Goal: Complete application form

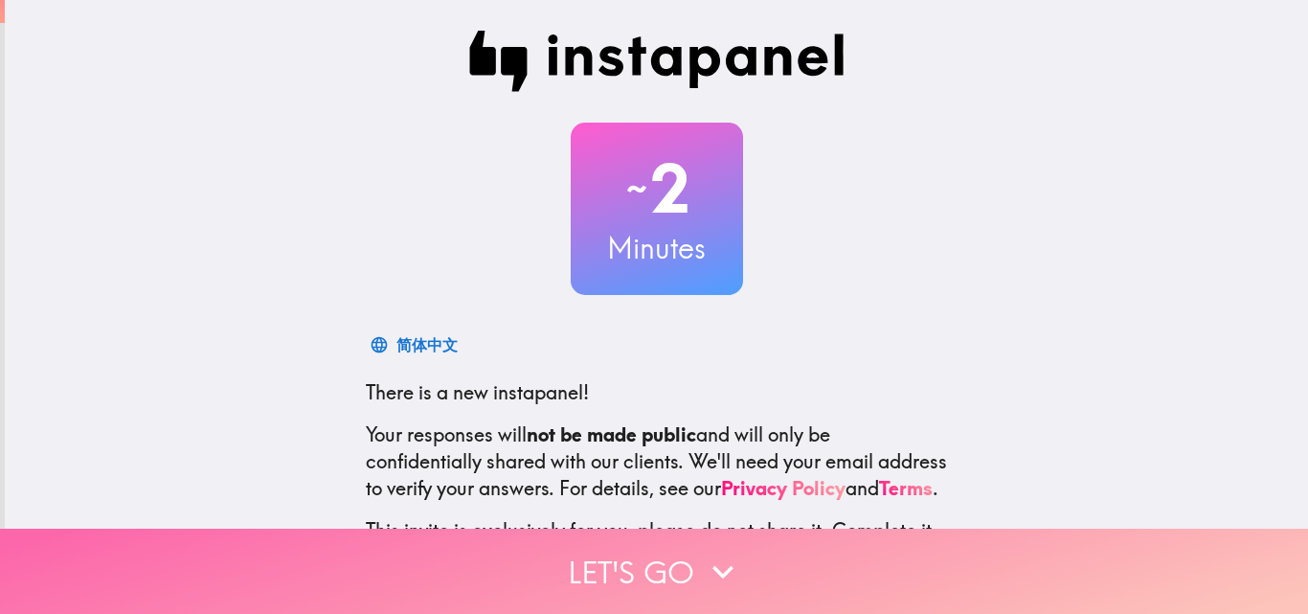
click at [787, 558] on button "Let's go" at bounding box center [654, 571] width 1308 height 85
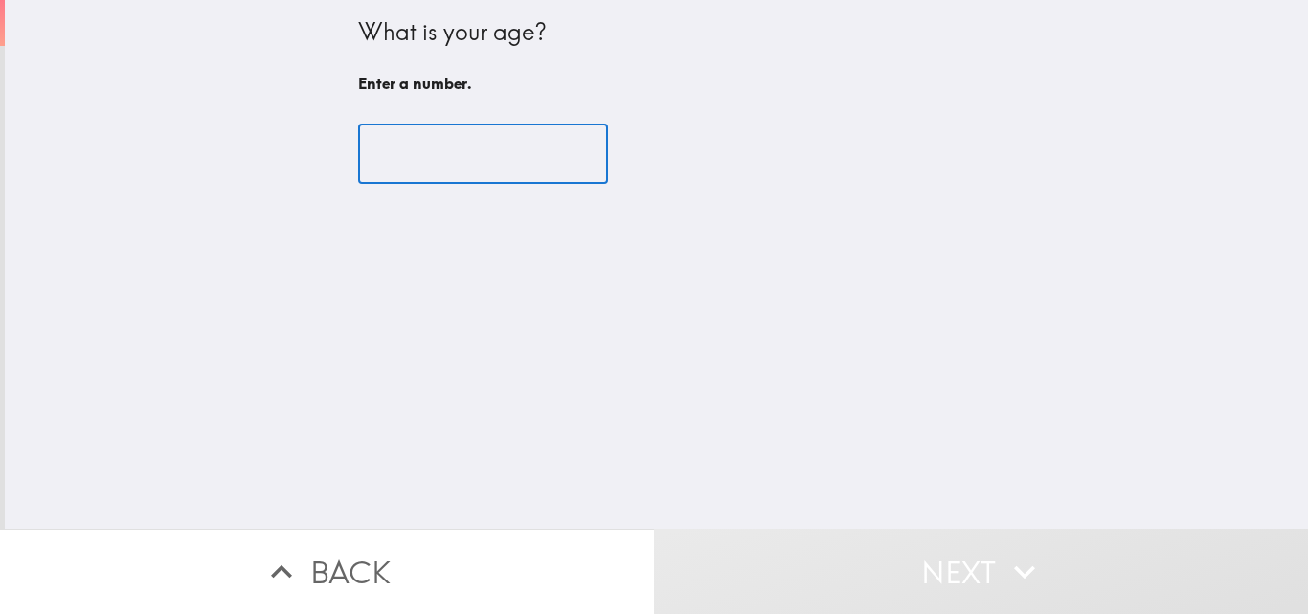
click at [442, 125] on input "number" at bounding box center [483, 154] width 250 height 59
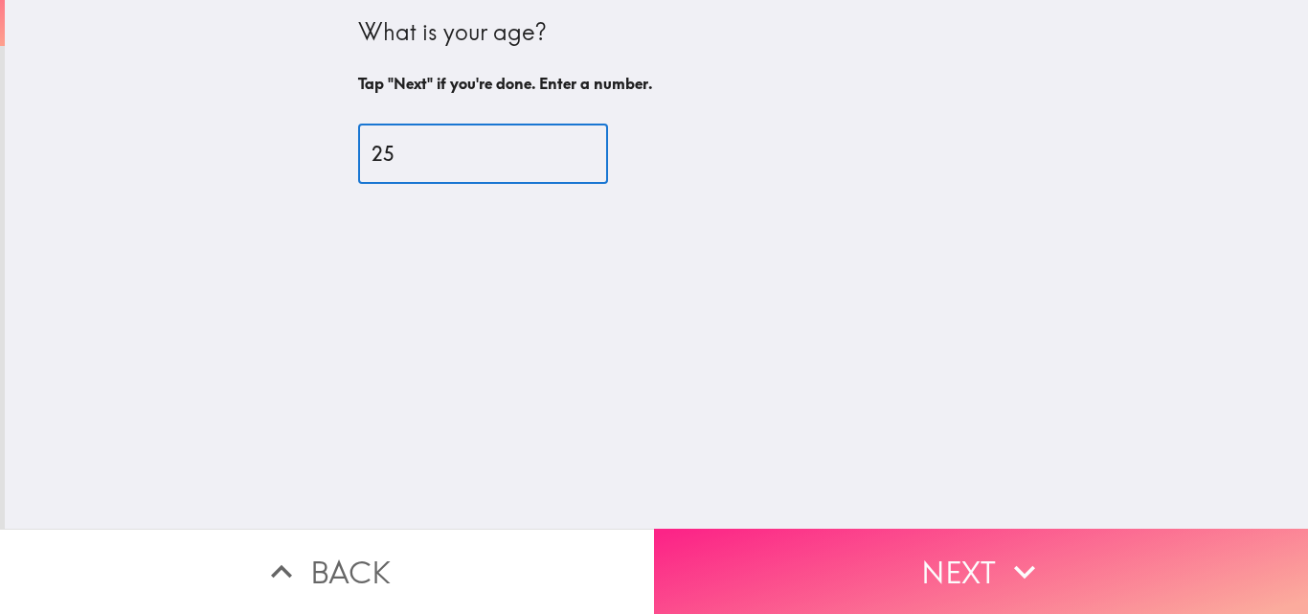
type input "25"
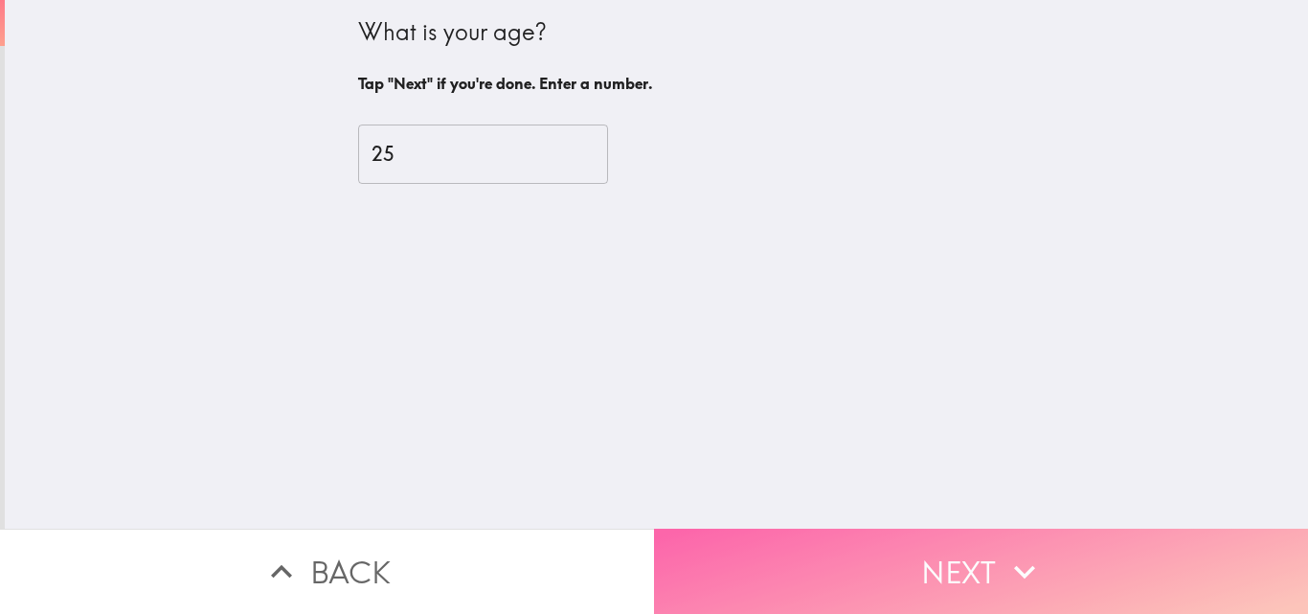
click at [868, 550] on button "Next" at bounding box center [981, 571] width 654 height 85
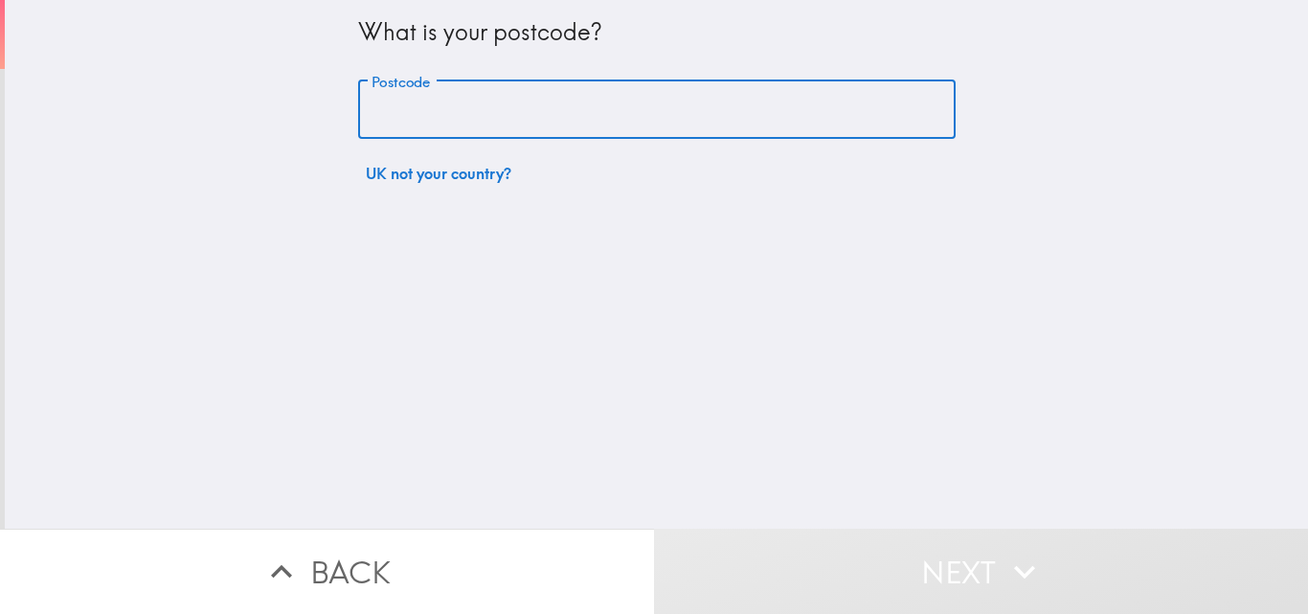
click at [744, 88] on input "Postcode" at bounding box center [657, 109] width 598 height 59
type input "CW1 2JB"
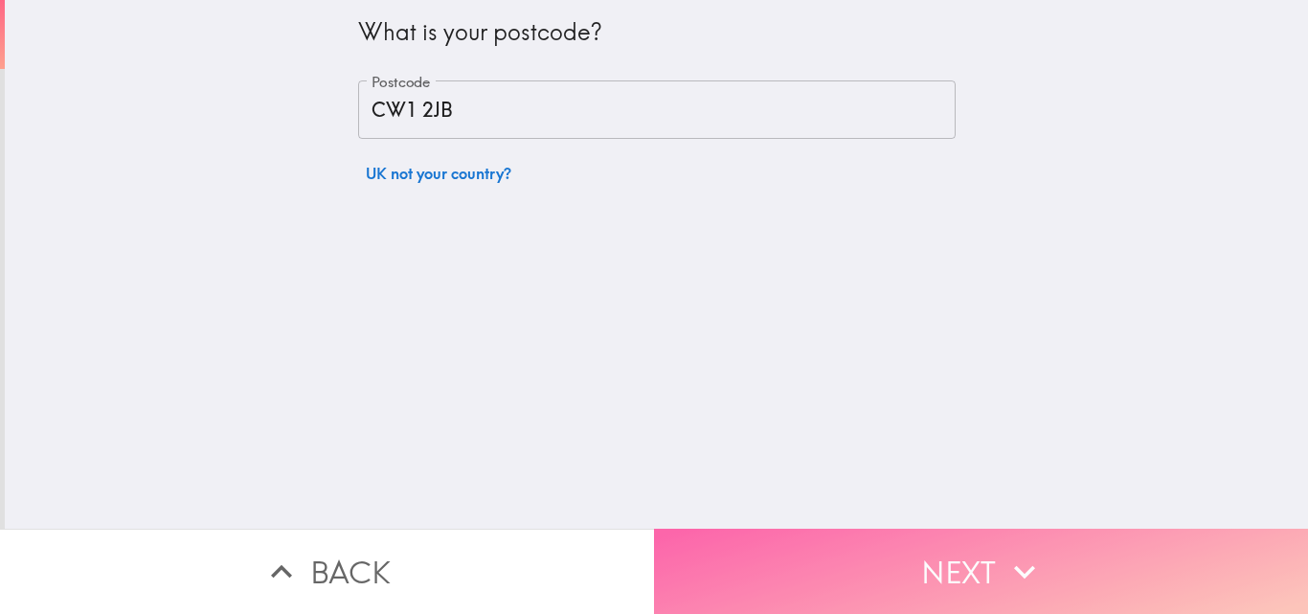
click at [909, 529] on button "Next" at bounding box center [981, 571] width 654 height 85
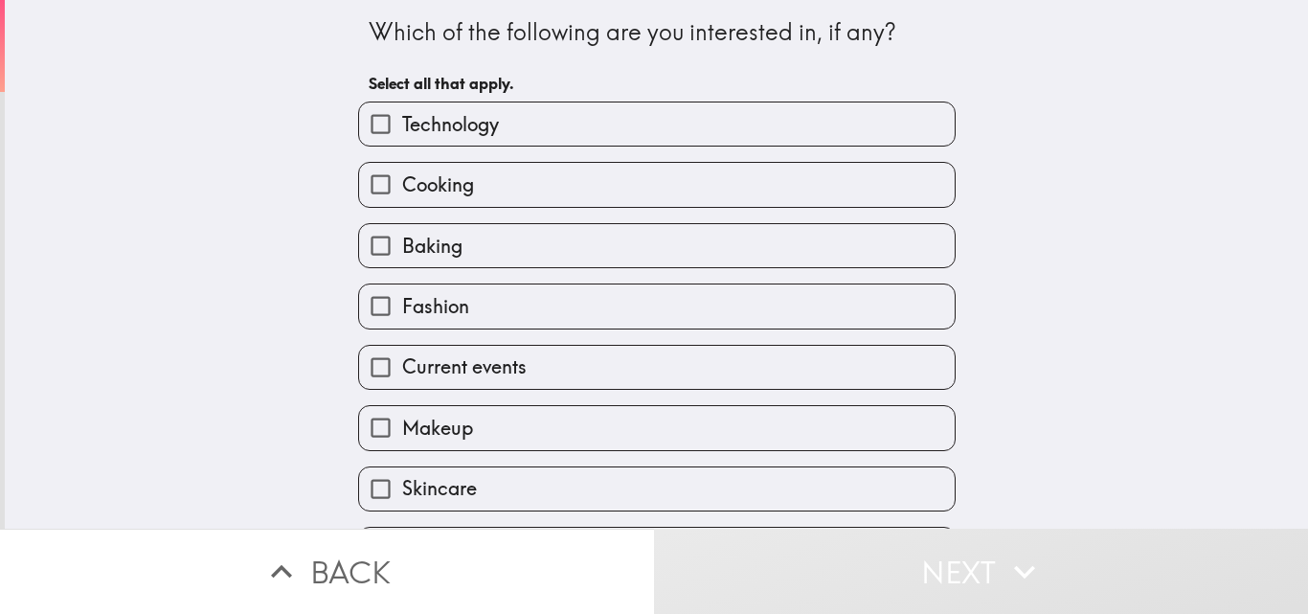
click at [906, 128] on label "Technology" at bounding box center [657, 123] width 596 height 43
click at [402, 128] on input "Technology" at bounding box center [380, 123] width 43 height 43
checkbox input "true"
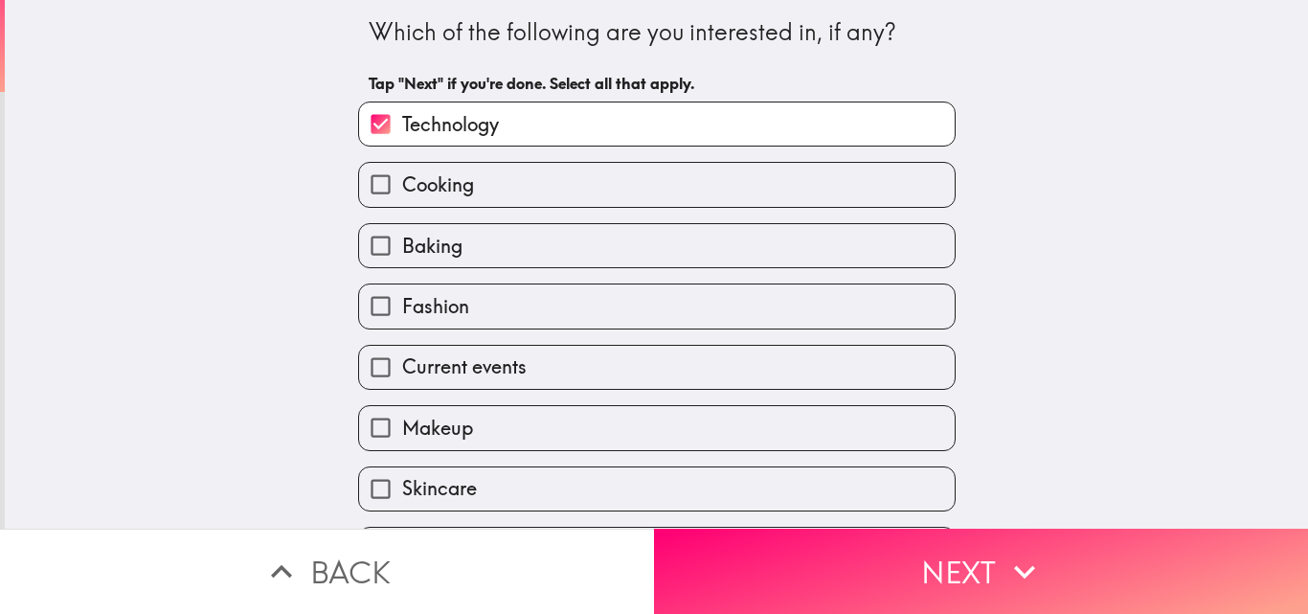
click at [482, 466] on div "Skincare" at bounding box center [657, 488] width 598 height 45
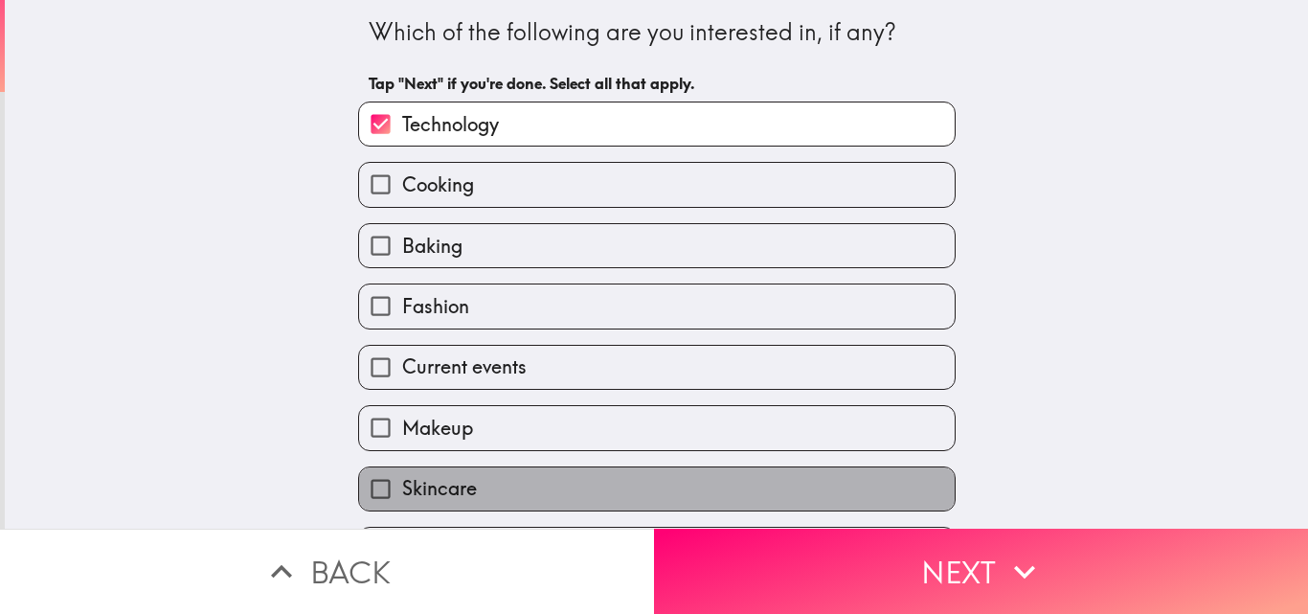
click at [487, 475] on label "Skincare" at bounding box center [657, 488] width 596 height 43
click at [402, 475] on input "Skincare" at bounding box center [380, 488] width 43 height 43
checkbox input "true"
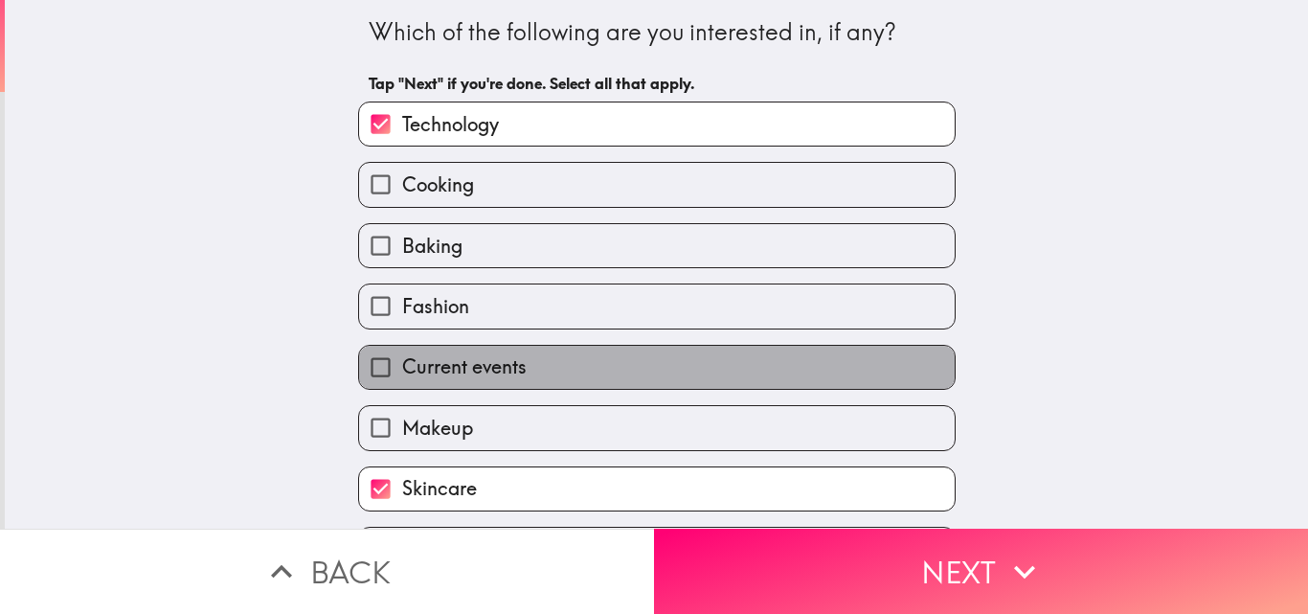
click at [548, 362] on label "Current events" at bounding box center [657, 367] width 596 height 43
click at [402, 362] on input "Current events" at bounding box center [380, 367] width 43 height 43
checkbox input "true"
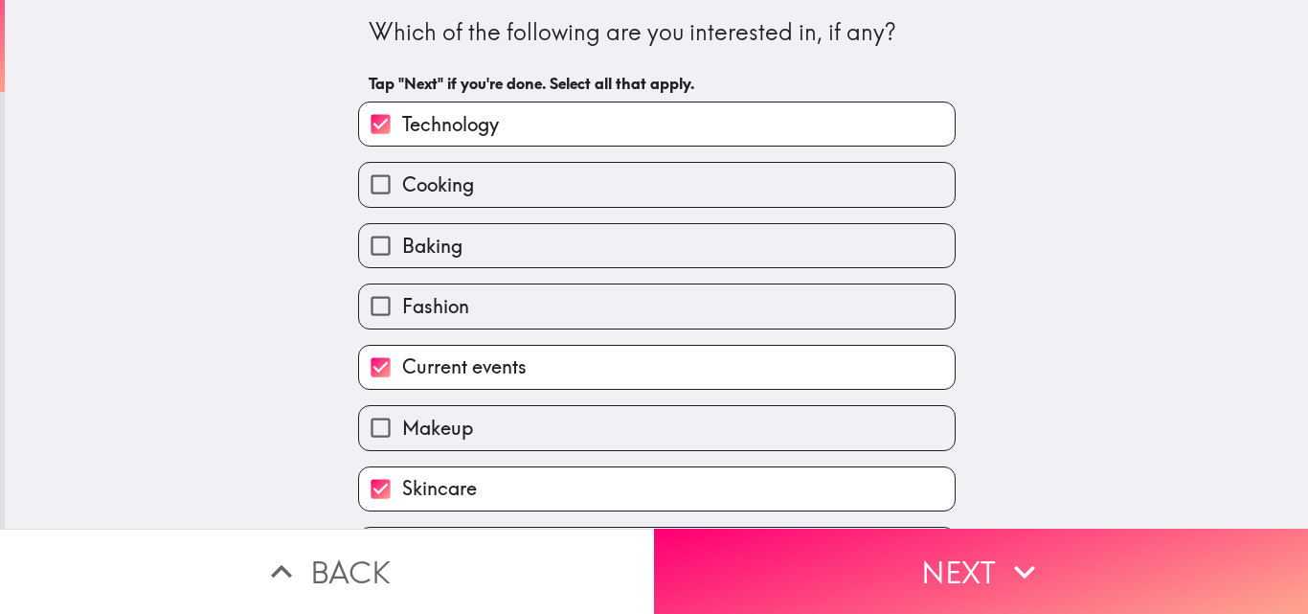
click at [621, 235] on label "Baking" at bounding box center [657, 245] width 596 height 43
click at [402, 235] on input "Baking" at bounding box center [380, 245] width 43 height 43
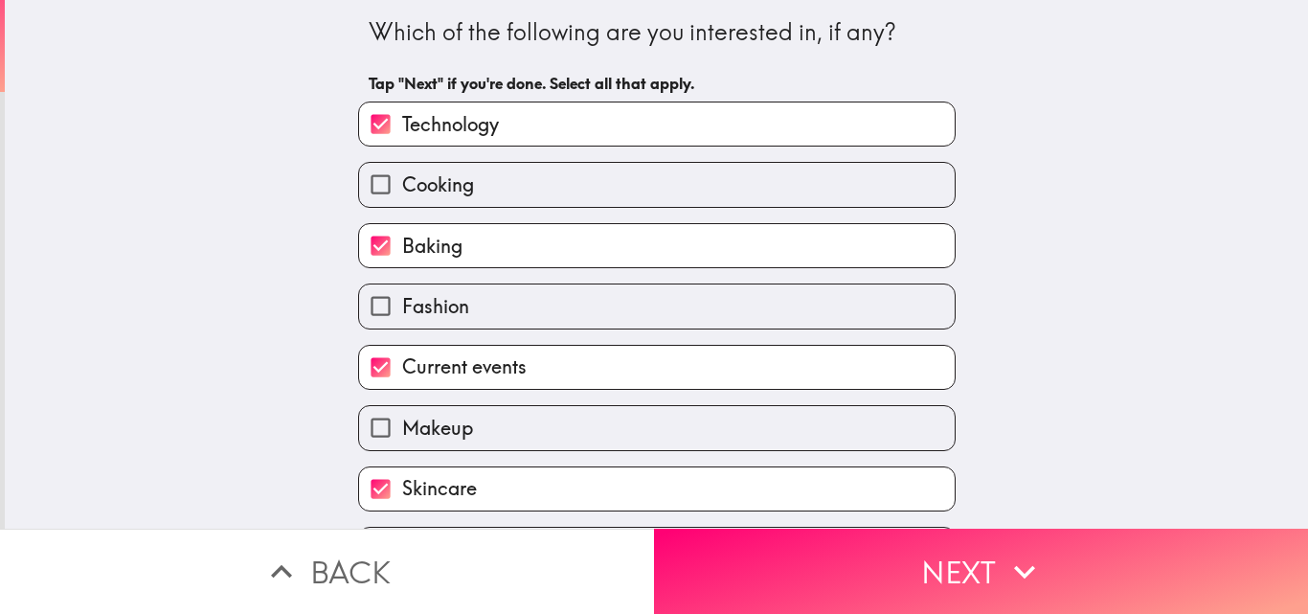
click at [621, 235] on label "Baking" at bounding box center [657, 245] width 596 height 43
click at [402, 235] on input "Baking" at bounding box center [380, 245] width 43 height 43
checkbox input "false"
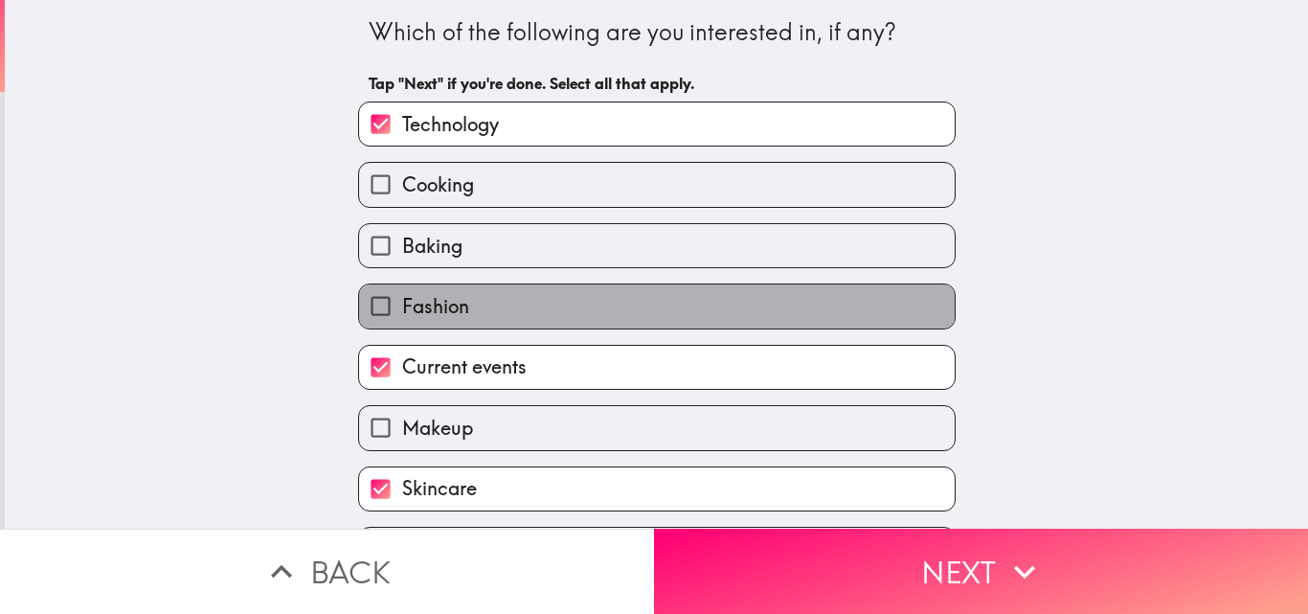
click at [602, 306] on label "Fashion" at bounding box center [657, 305] width 596 height 43
click at [402, 306] on input "Fashion" at bounding box center [380, 305] width 43 height 43
checkbox input "true"
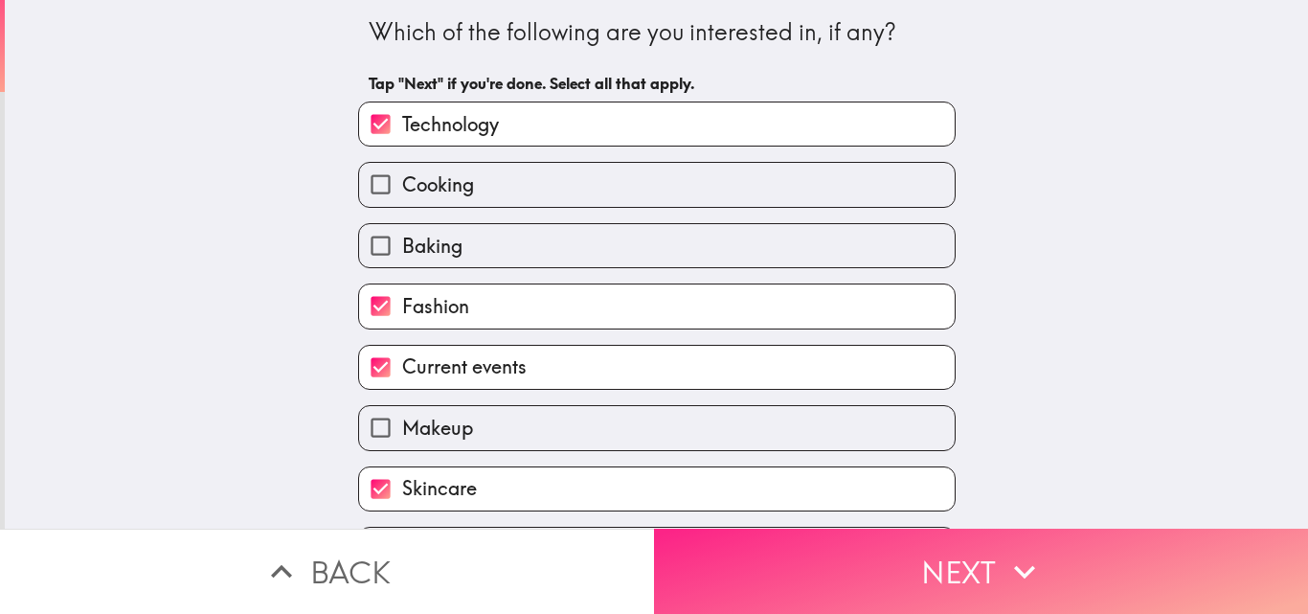
click at [953, 545] on button "Next" at bounding box center [981, 571] width 654 height 85
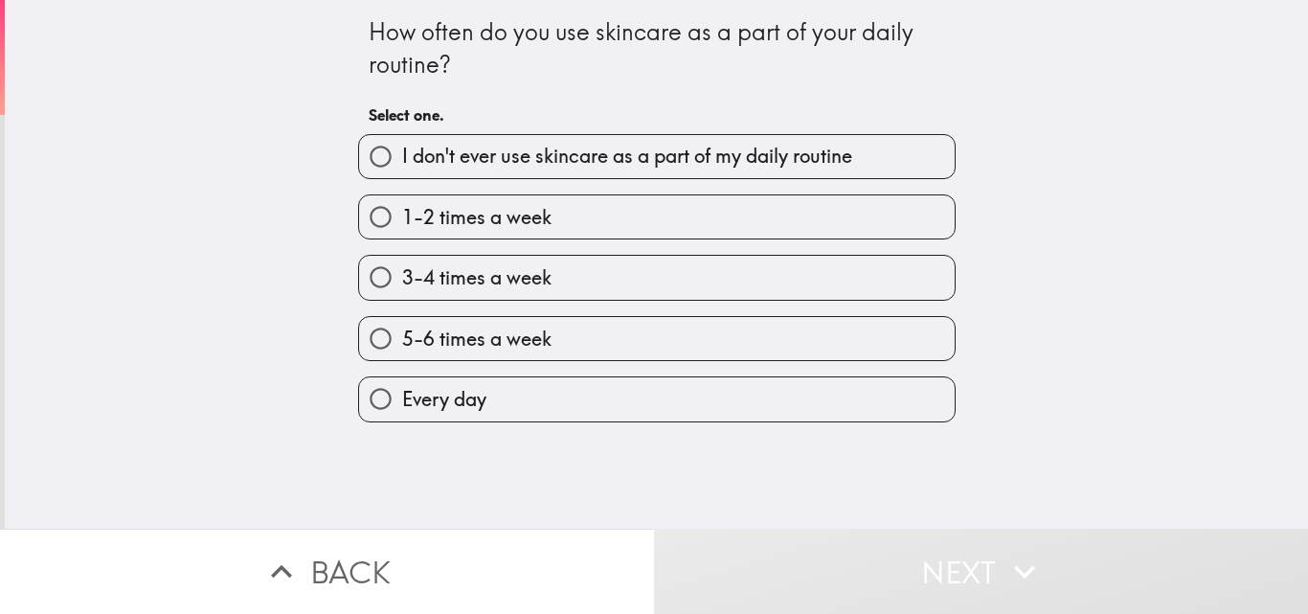
click at [552, 405] on label "Every day" at bounding box center [657, 398] width 596 height 43
click at [402, 405] on input "Every day" at bounding box center [380, 398] width 43 height 43
radio input "true"
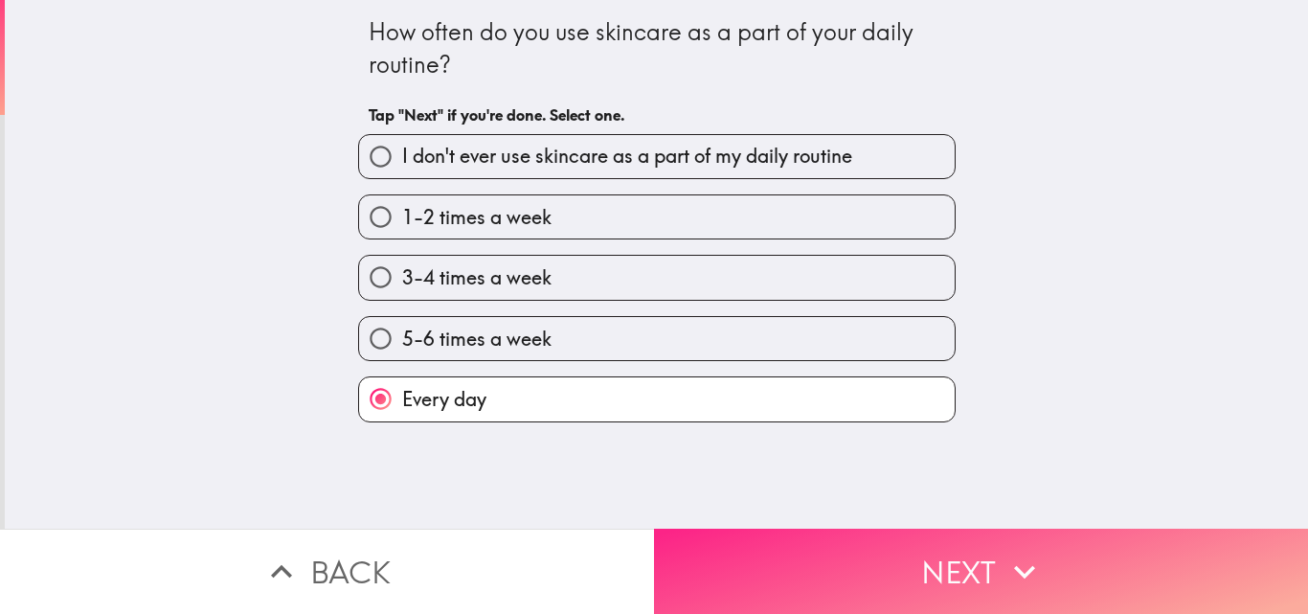
click at [856, 536] on button "Next" at bounding box center [981, 571] width 654 height 85
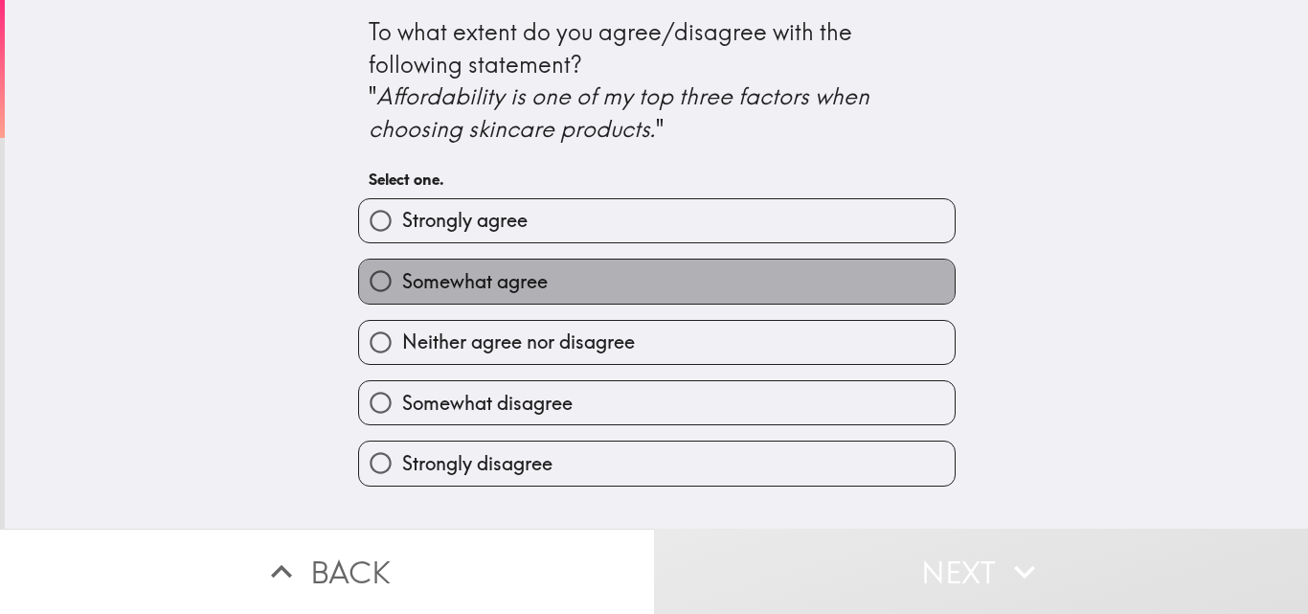
click at [854, 271] on label "Somewhat agree" at bounding box center [657, 281] width 596 height 43
click at [402, 271] on input "Somewhat agree" at bounding box center [380, 281] width 43 height 43
radio input "true"
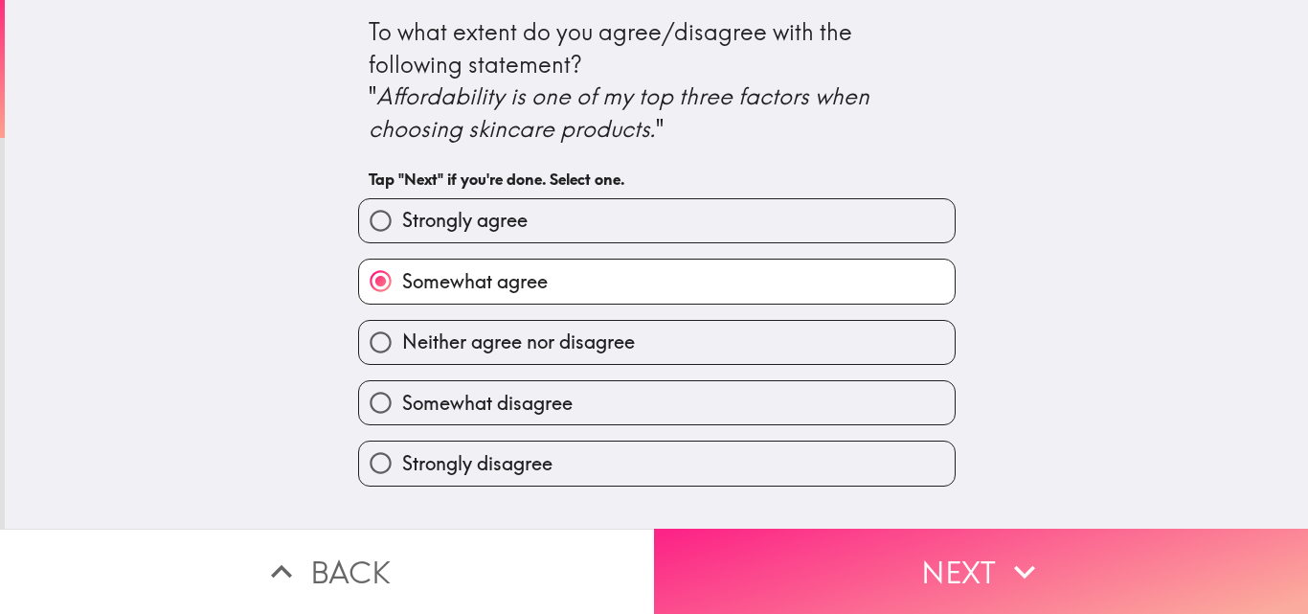
click at [839, 547] on button "Next" at bounding box center [981, 571] width 654 height 85
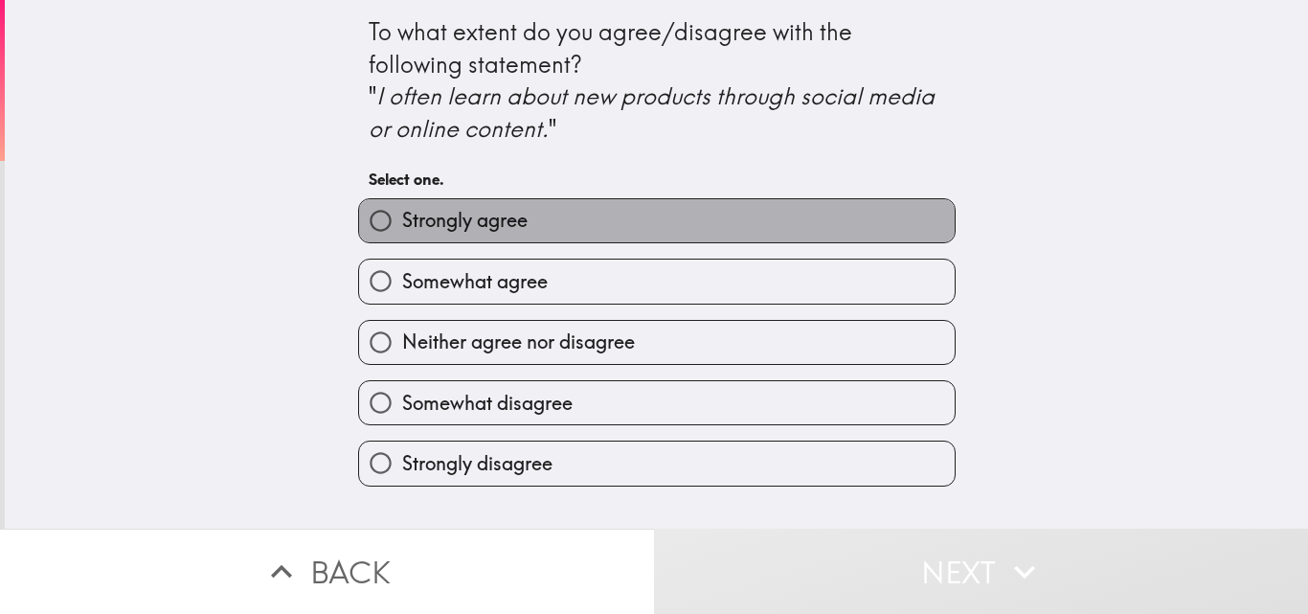
click at [836, 226] on label "Strongly agree" at bounding box center [657, 220] width 596 height 43
click at [402, 226] on input "Strongly agree" at bounding box center [380, 220] width 43 height 43
radio input "true"
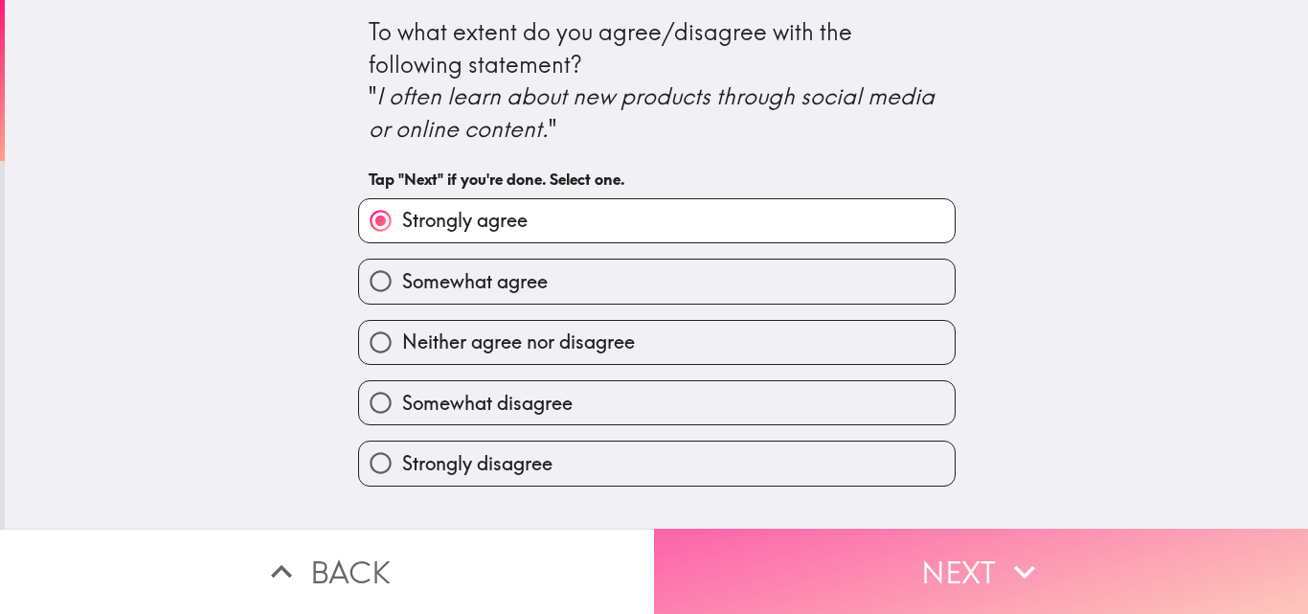
click at [744, 550] on button "Next" at bounding box center [981, 571] width 654 height 85
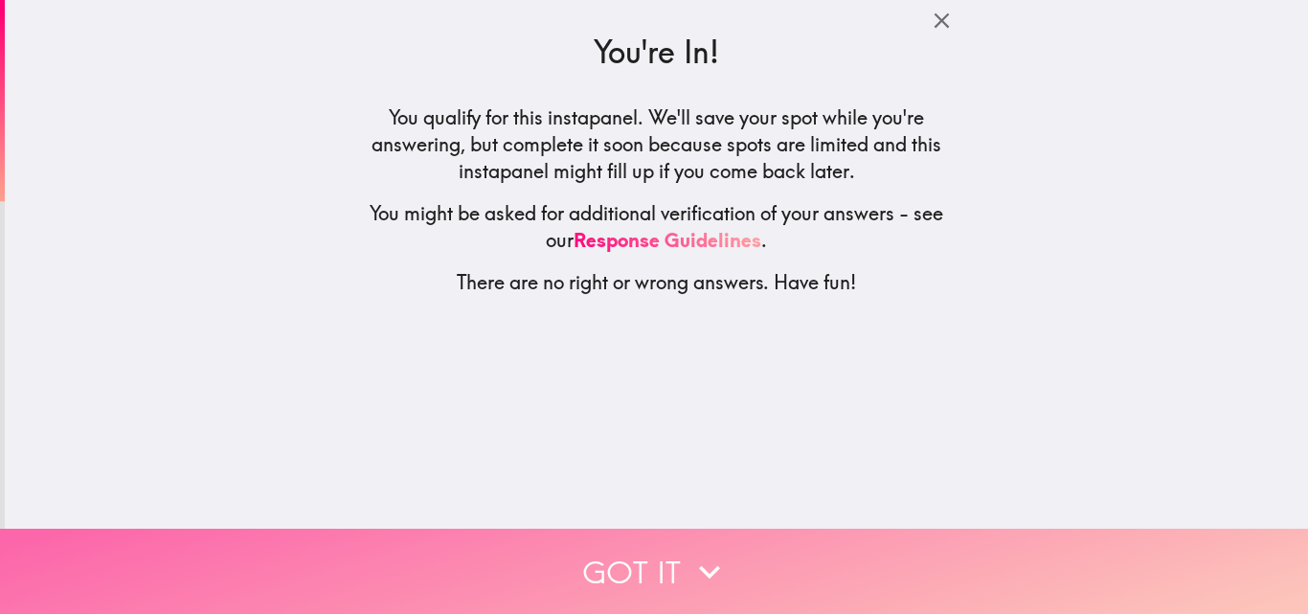
click at [744, 550] on button "Got it" at bounding box center [654, 571] width 1308 height 85
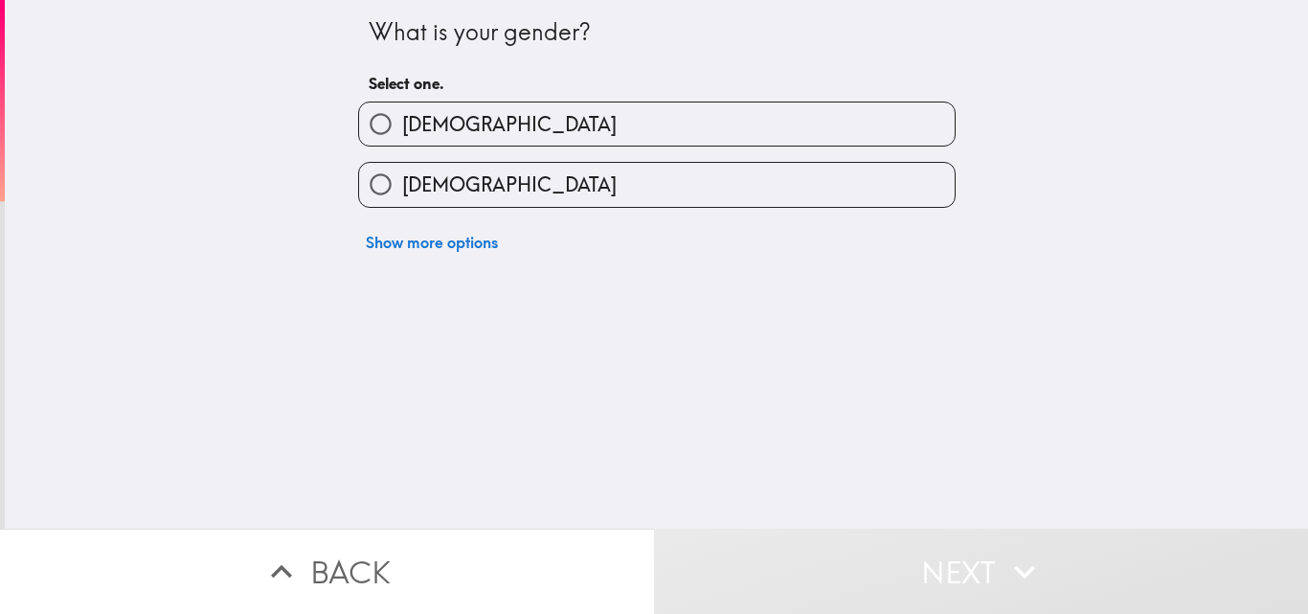
click at [809, 118] on label "[DEMOGRAPHIC_DATA]" at bounding box center [657, 123] width 596 height 43
click at [402, 118] on input "[DEMOGRAPHIC_DATA]" at bounding box center [380, 123] width 43 height 43
radio input "true"
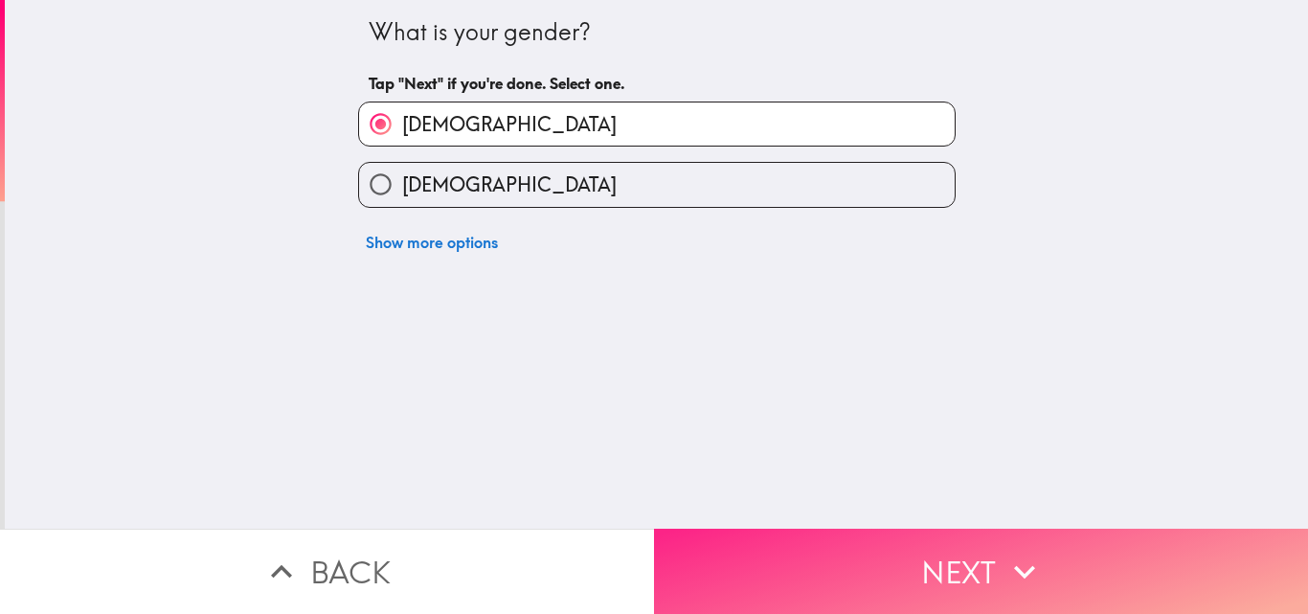
click at [797, 539] on button "Next" at bounding box center [981, 571] width 654 height 85
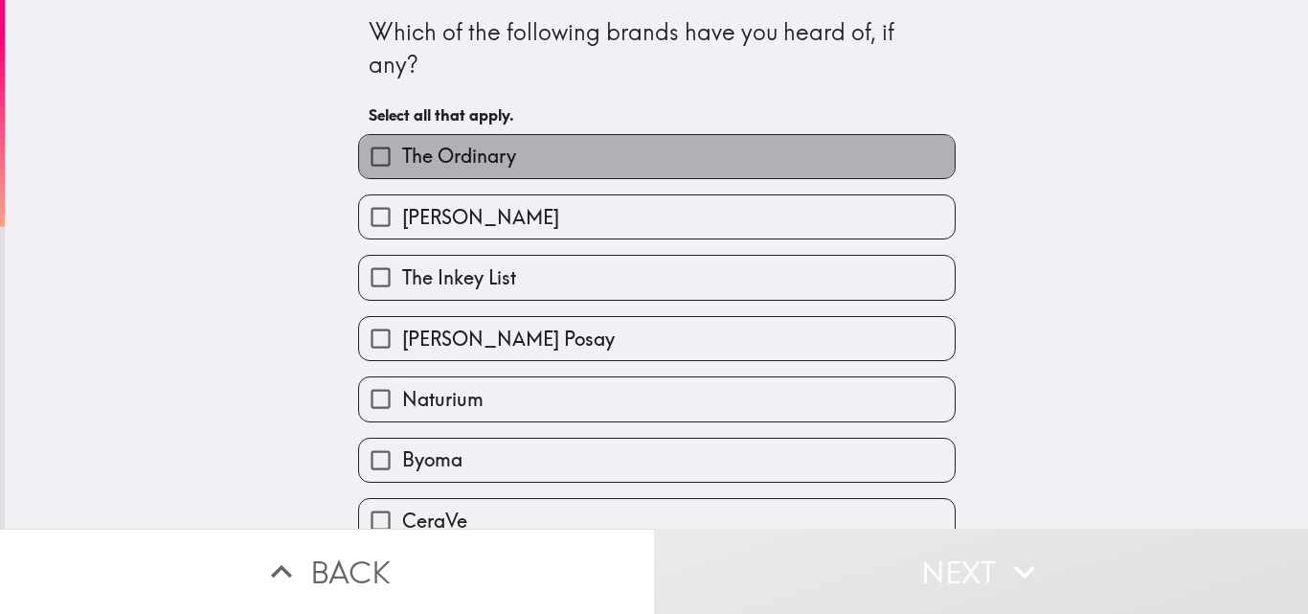
click at [887, 169] on label "The Ordinary" at bounding box center [657, 156] width 596 height 43
click at [402, 169] on input "The Ordinary" at bounding box center [380, 156] width 43 height 43
checkbox input "true"
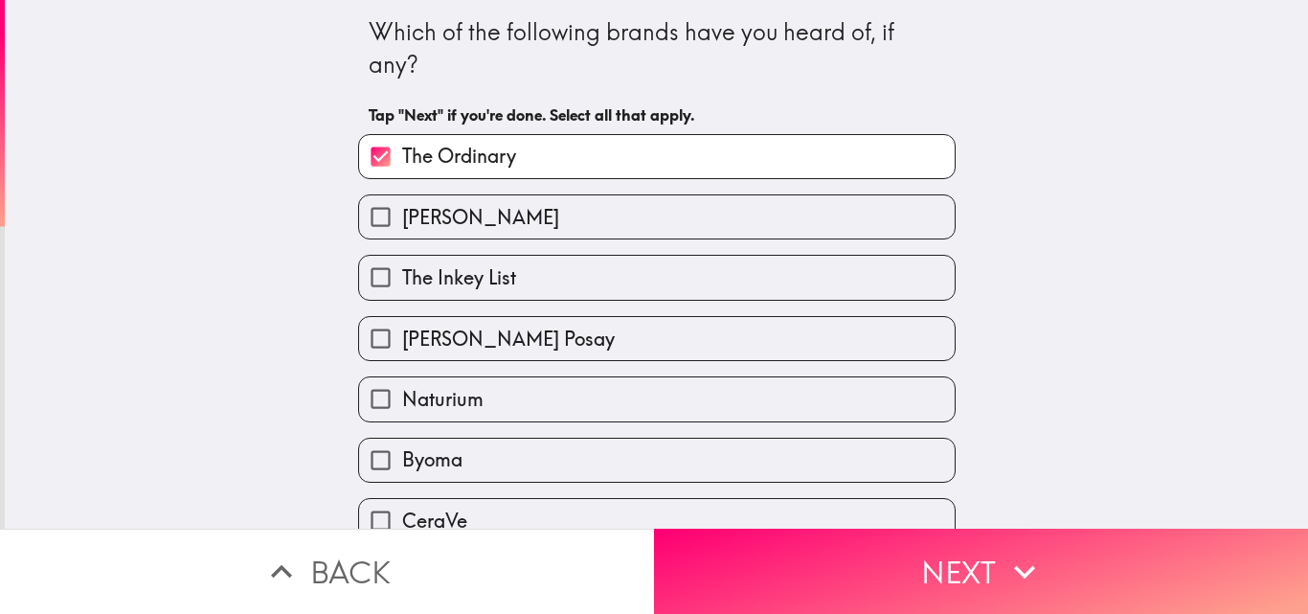
scroll to position [90, 0]
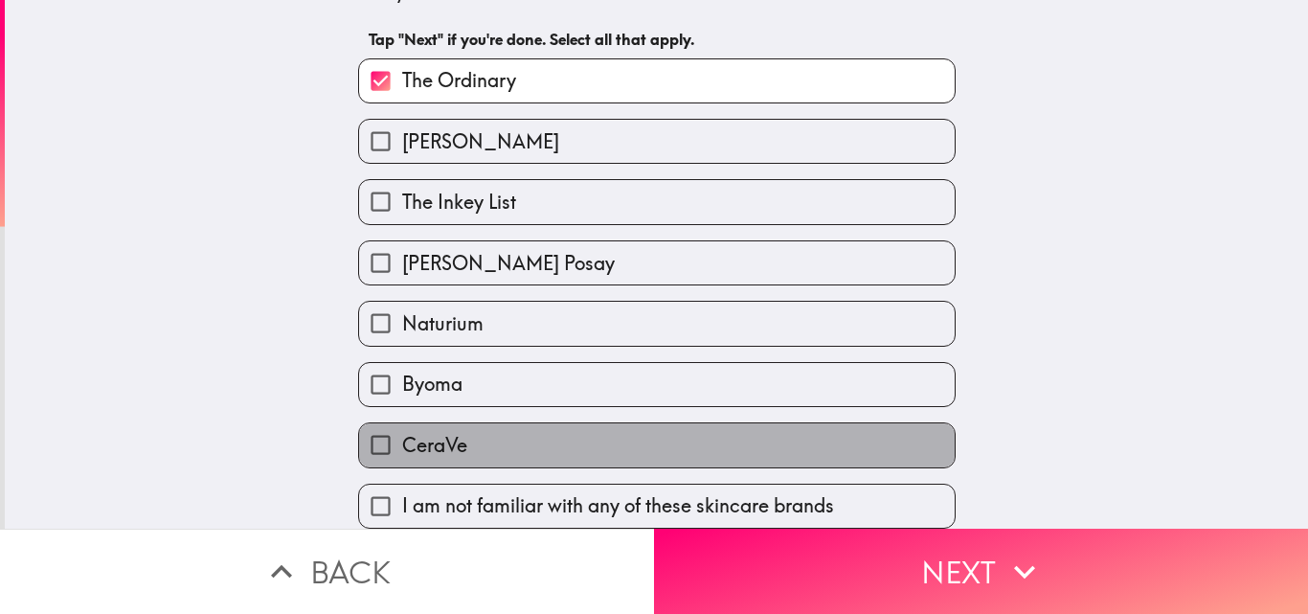
click at [627, 423] on label "CeraVe" at bounding box center [657, 444] width 596 height 43
click at [402, 423] on input "CeraVe" at bounding box center [380, 444] width 43 height 43
checkbox input "true"
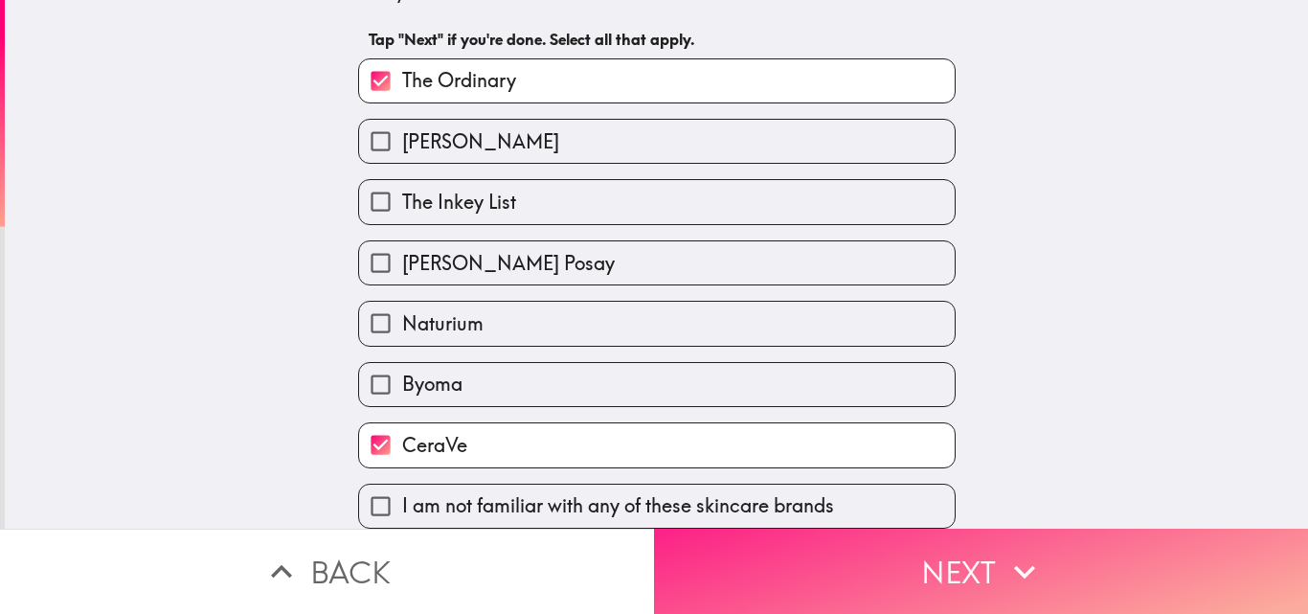
click at [834, 544] on button "Next" at bounding box center [981, 571] width 654 height 85
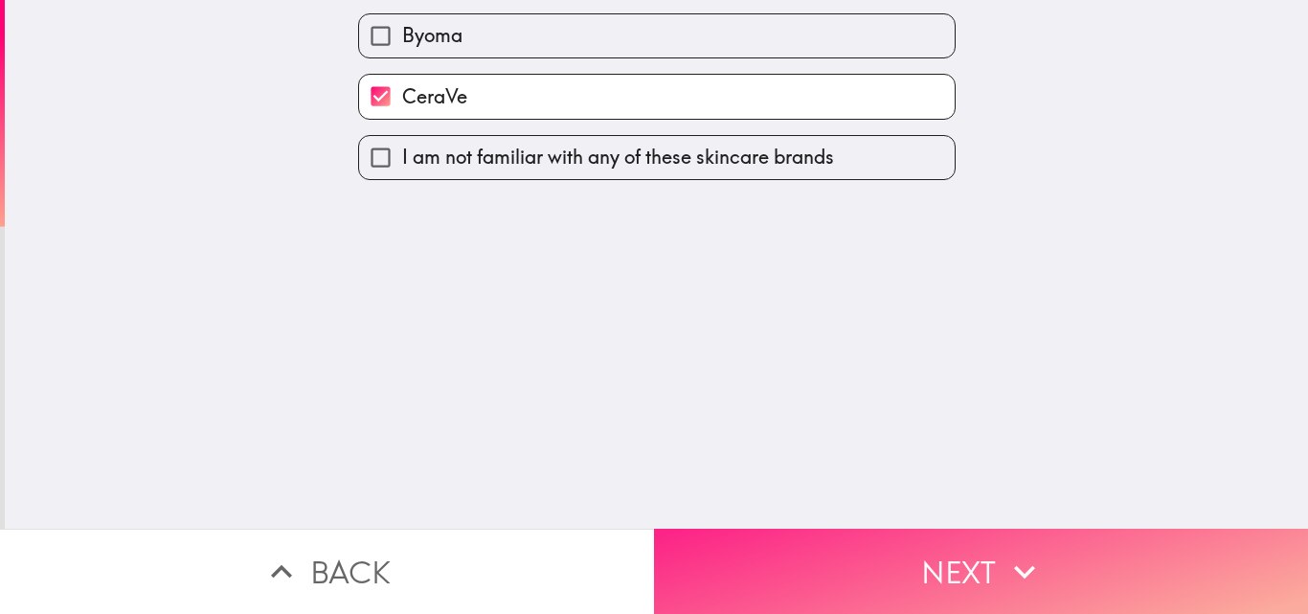
scroll to position [0, 0]
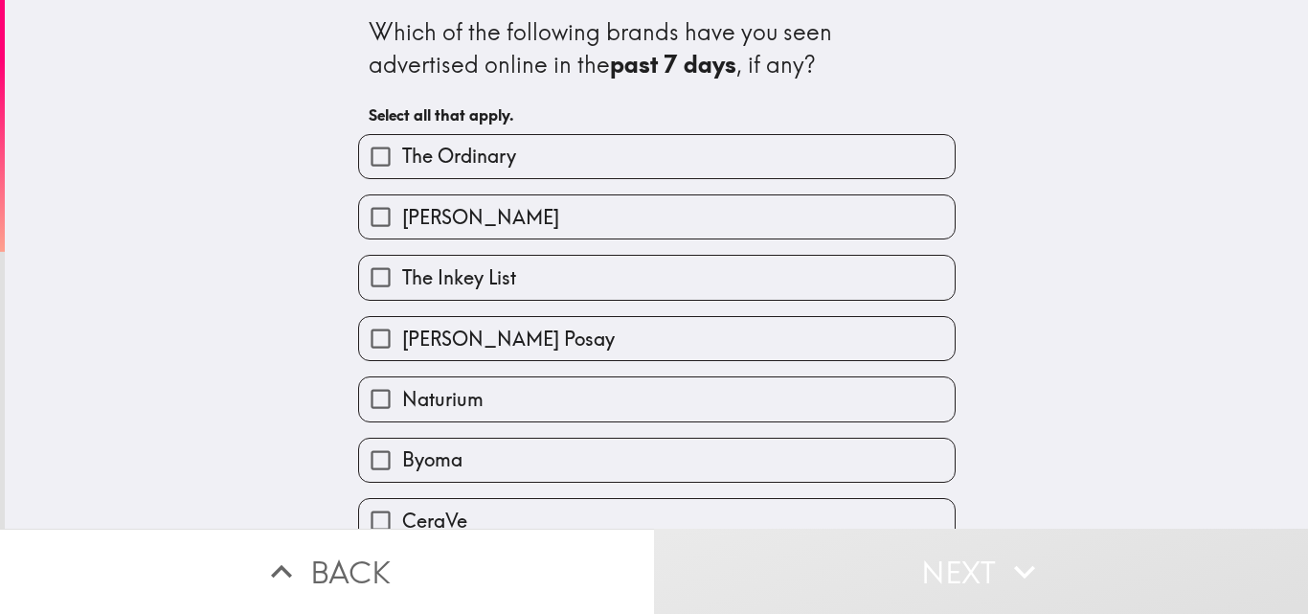
click at [1006, 169] on div "Which of the following brands have you seen advertised online in the past 7 day…" at bounding box center [656, 264] width 1303 height 529
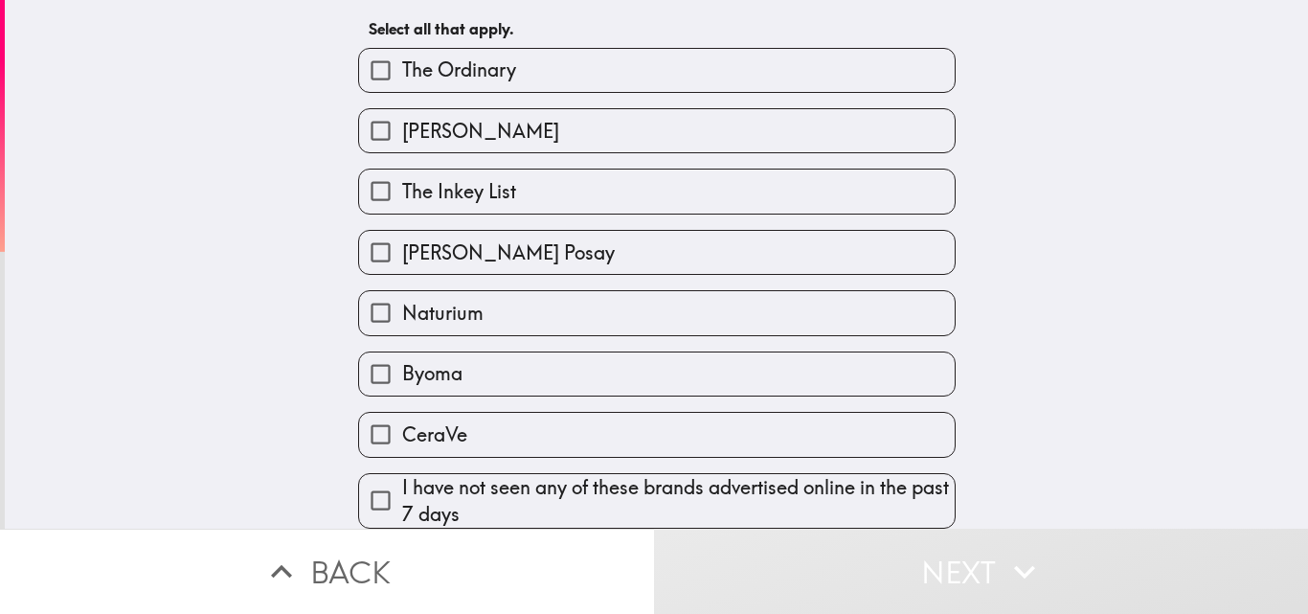
scroll to position [101, 0]
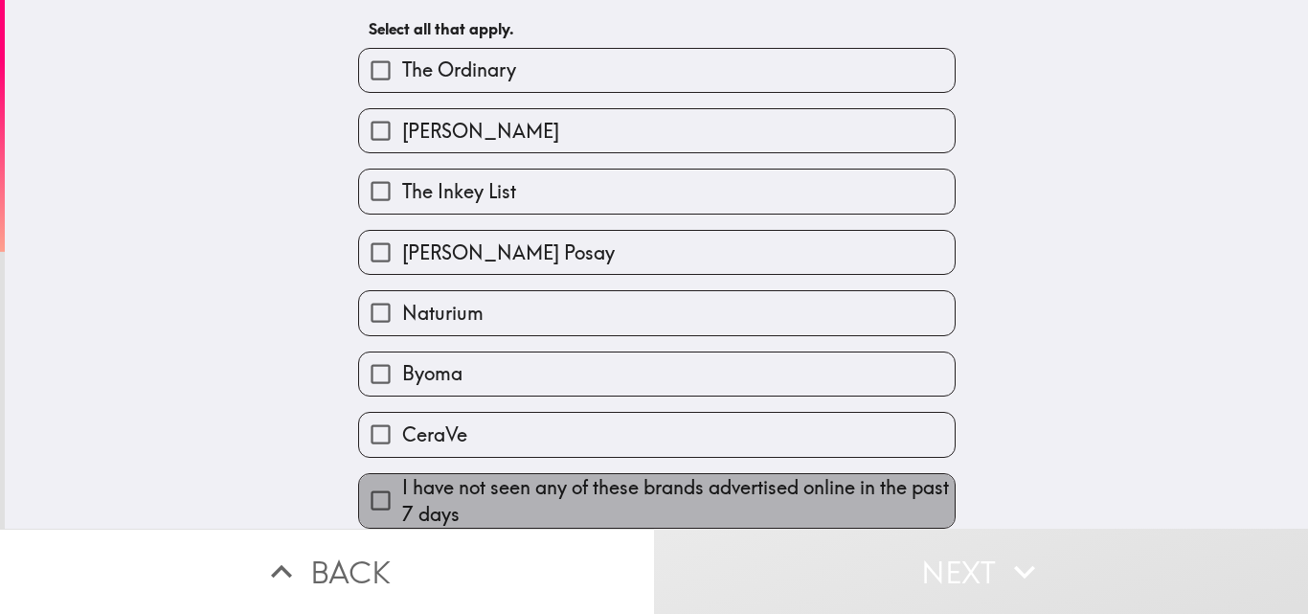
click at [656, 491] on span "I have not seen any of these brands advertised online in the past 7 days" at bounding box center [678, 501] width 553 height 54
click at [402, 491] on input "I have not seen any of these brands advertised online in the past 7 days" at bounding box center [380, 500] width 43 height 43
checkbox input "true"
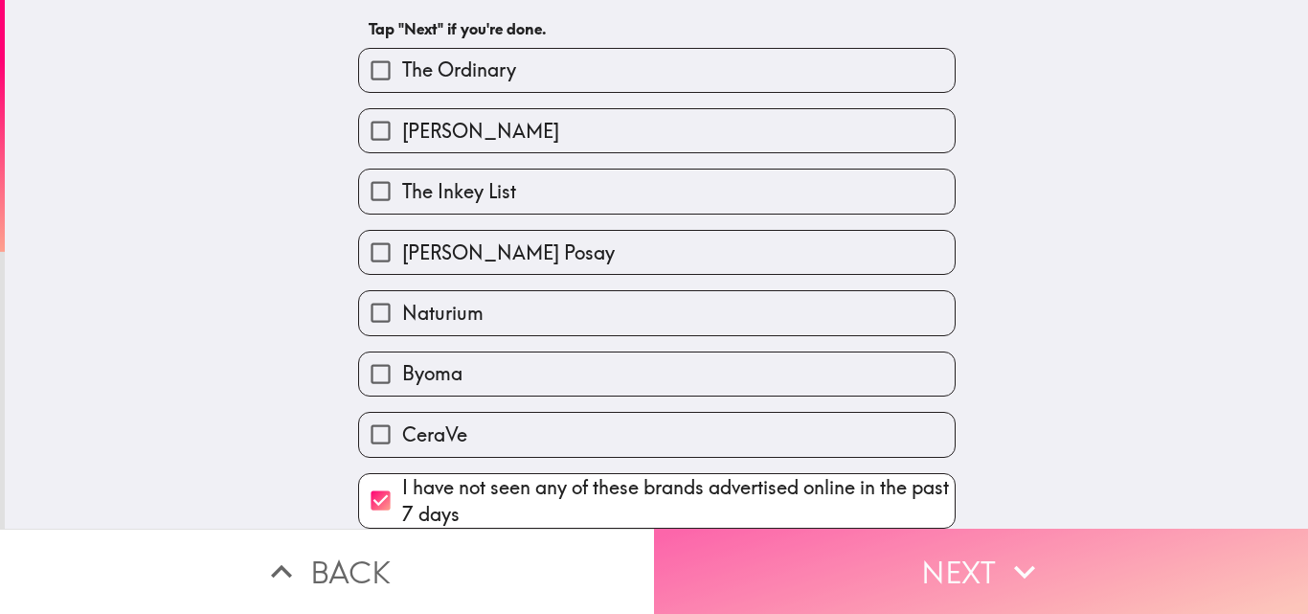
click at [797, 561] on button "Next" at bounding box center [981, 571] width 654 height 85
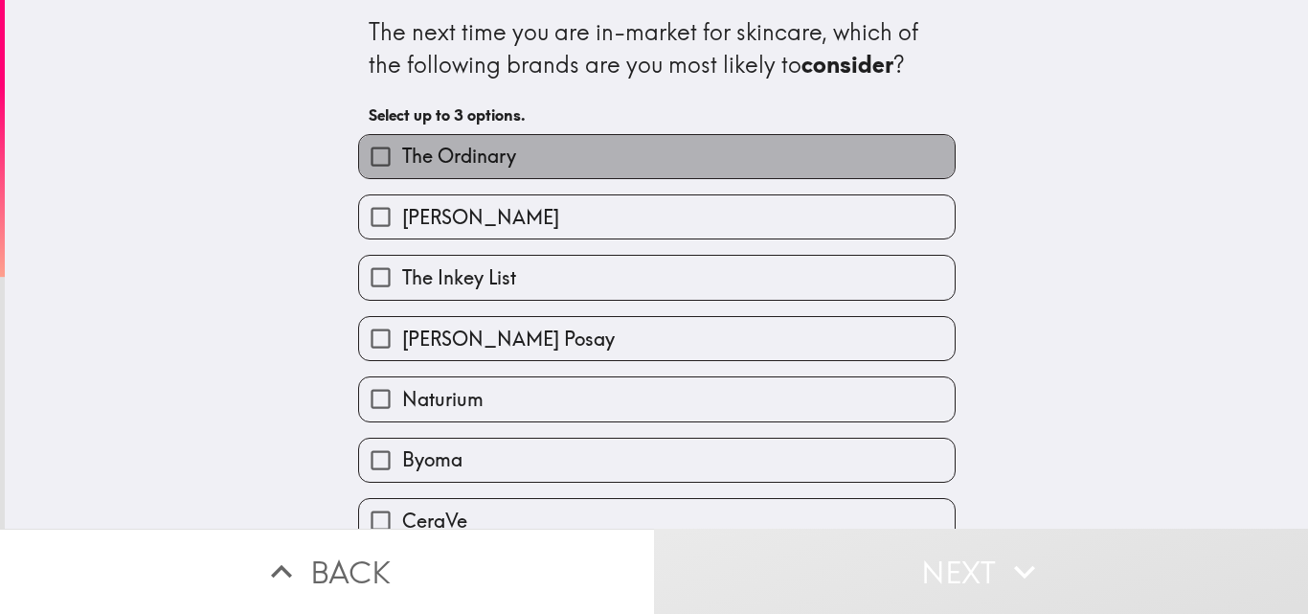
click at [765, 169] on label "The Ordinary" at bounding box center [657, 156] width 596 height 43
click at [402, 169] on input "The Ordinary" at bounding box center [380, 156] width 43 height 43
checkbox input "true"
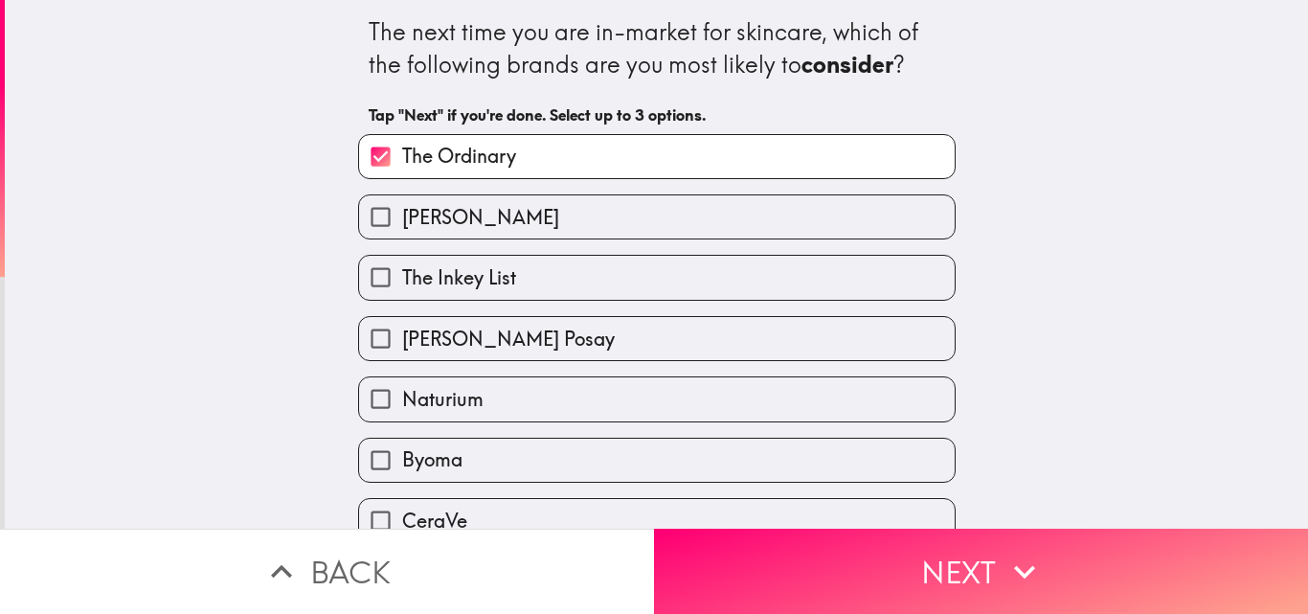
click at [1196, 207] on div "The next time you are in-market for skincare, which of the following brands are…" at bounding box center [656, 264] width 1303 height 529
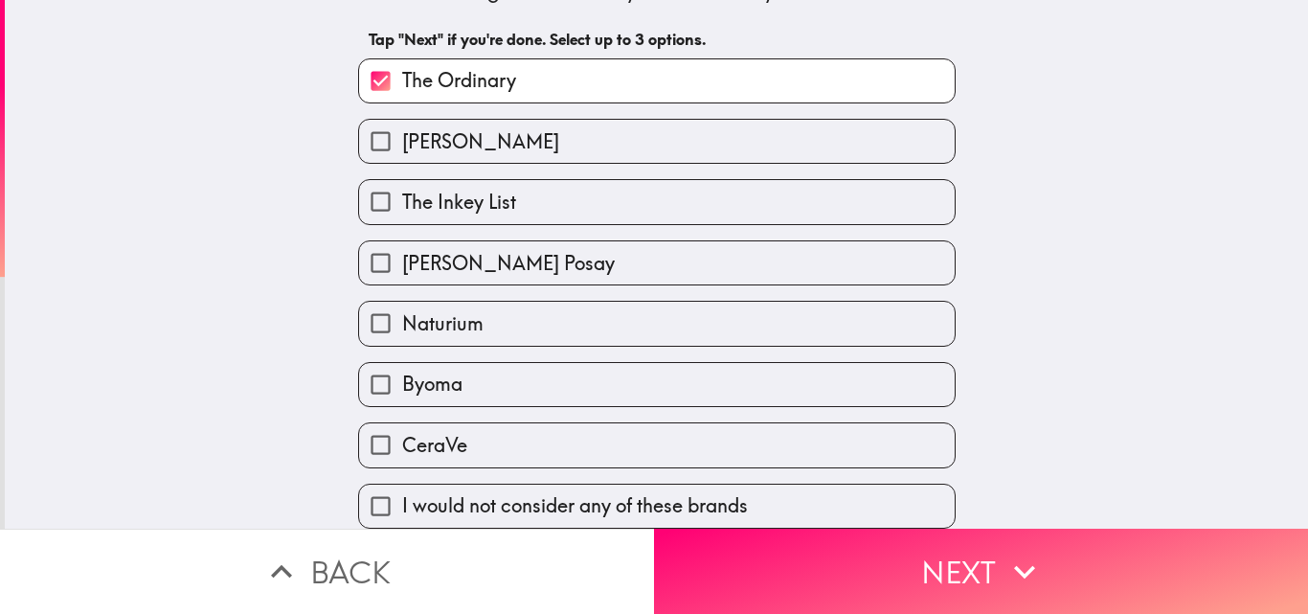
scroll to position [90, 0]
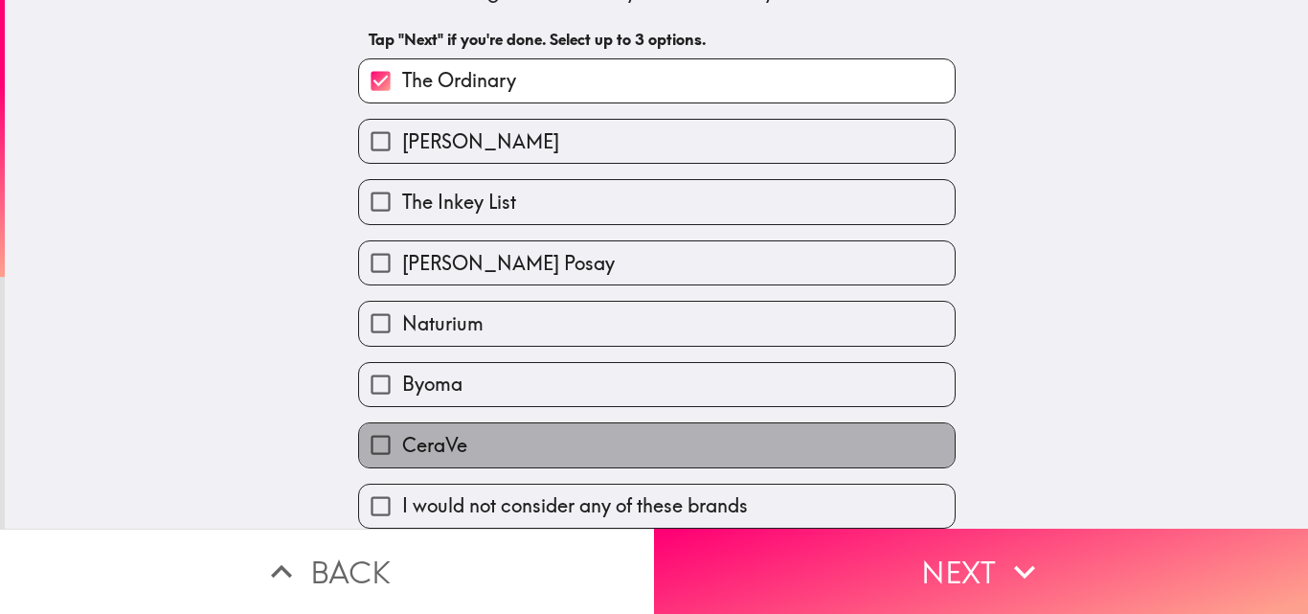
click at [921, 423] on label "CeraVe" at bounding box center [657, 444] width 596 height 43
click at [402, 423] on input "CeraVe" at bounding box center [380, 444] width 43 height 43
checkbox input "true"
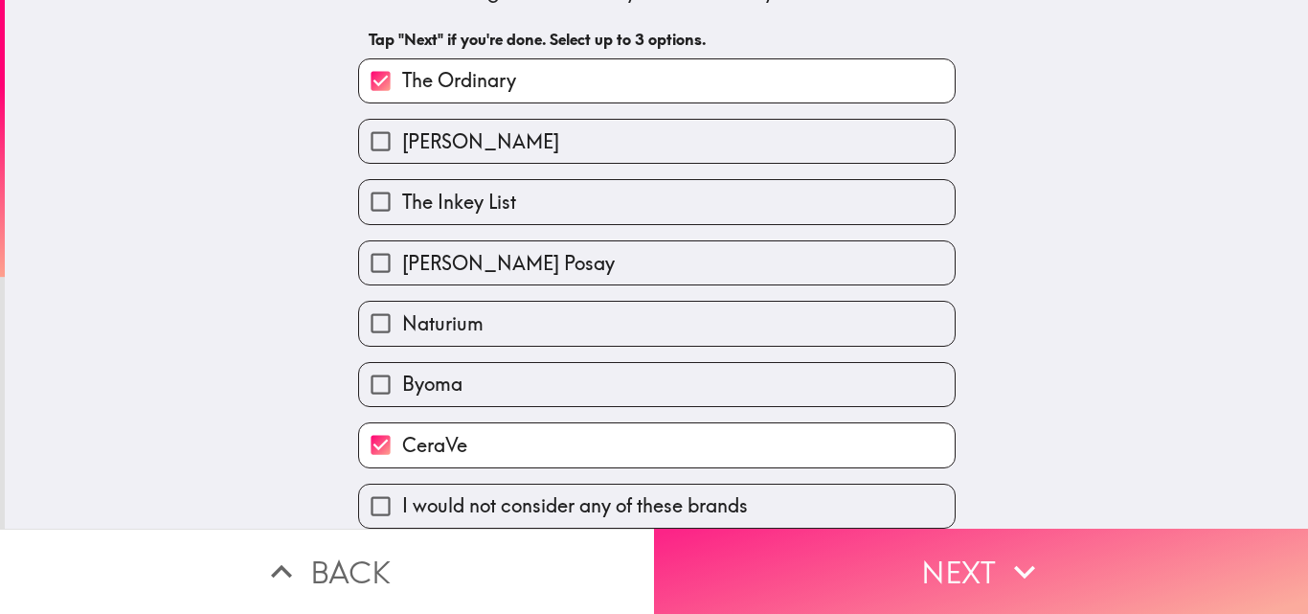
click at [809, 588] on button "Next" at bounding box center [981, 571] width 654 height 85
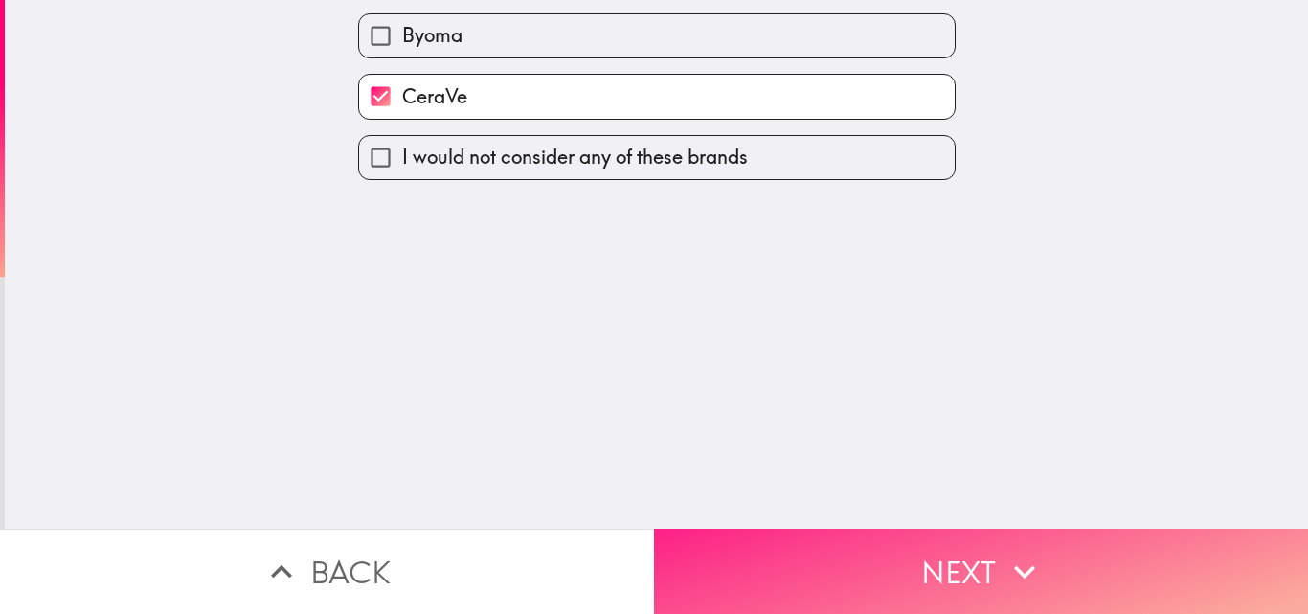
scroll to position [0, 0]
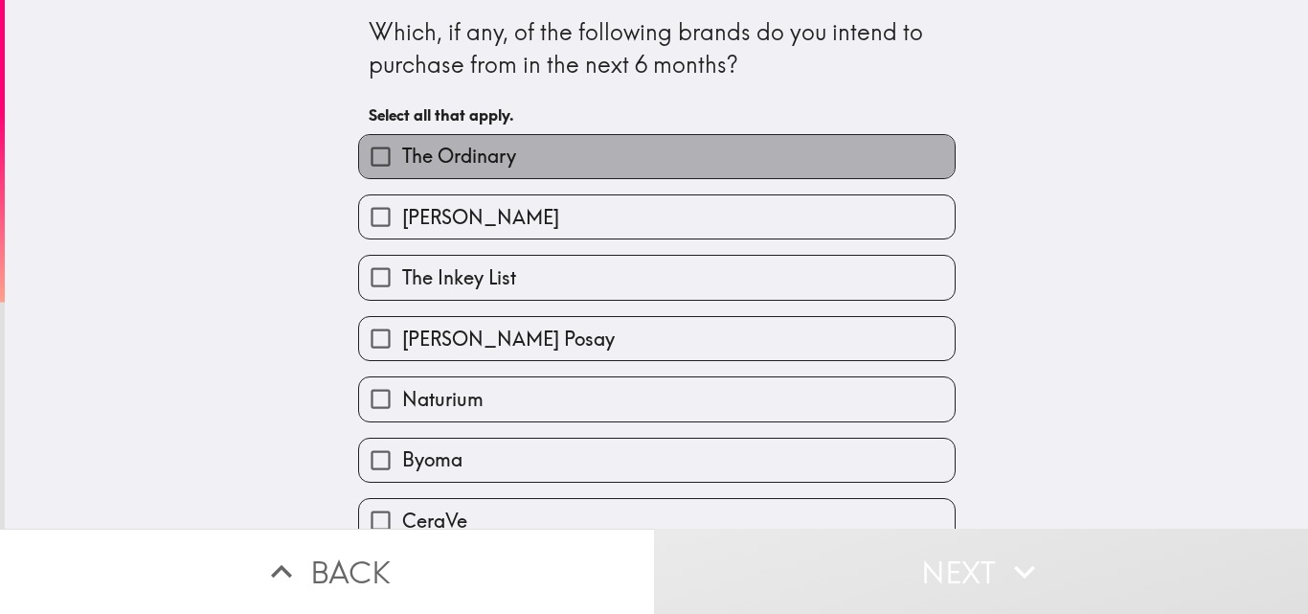
click at [905, 160] on label "The Ordinary" at bounding box center [657, 156] width 596 height 43
click at [402, 160] on input "The Ordinary" at bounding box center [380, 156] width 43 height 43
checkbox input "true"
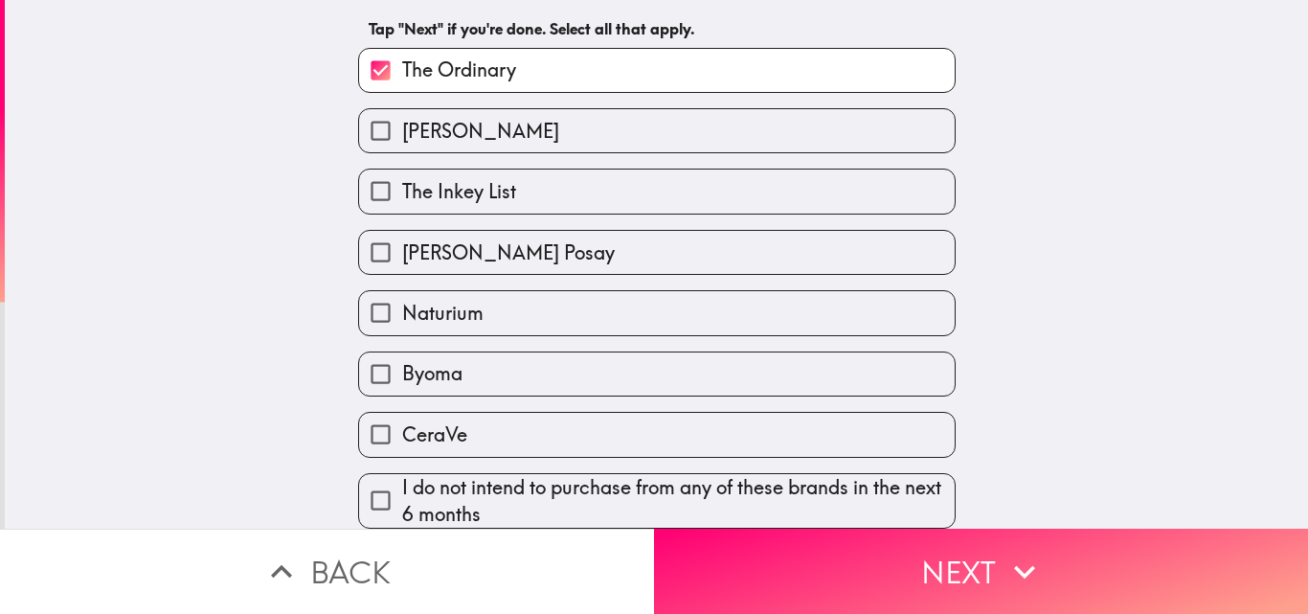
scroll to position [101, 0]
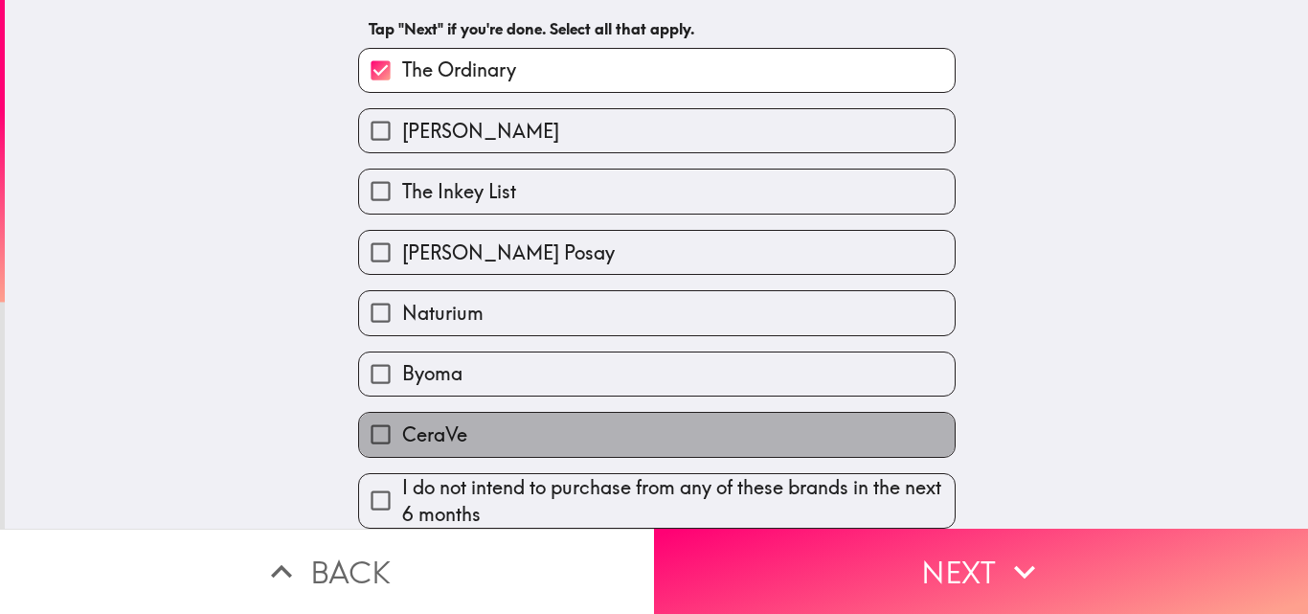
click at [611, 441] on label "CeraVe" at bounding box center [657, 434] width 596 height 43
click at [402, 441] on input "CeraVe" at bounding box center [380, 434] width 43 height 43
checkbox input "true"
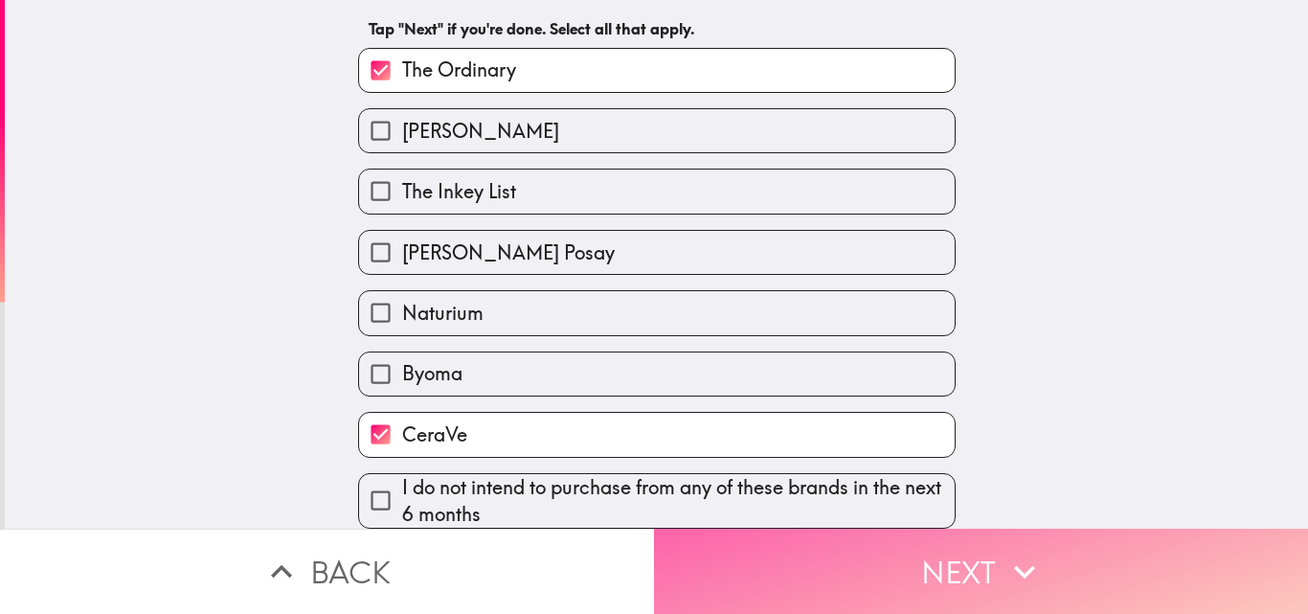
click at [841, 577] on button "Next" at bounding box center [981, 571] width 654 height 85
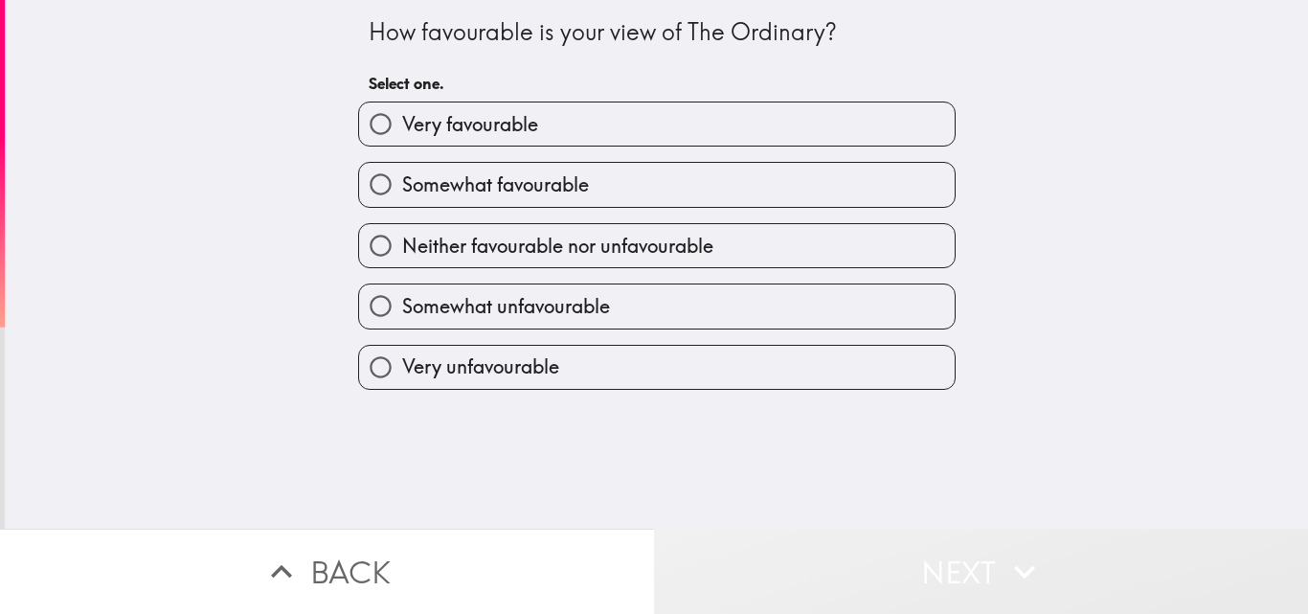
drag, startPoint x: 841, startPoint y: 577, endPoint x: 931, endPoint y: 327, distance: 265.7
click at [931, 327] on div "How favourable is your view of The Ordinary? Select one. Very favourable Somewh…" at bounding box center [654, 307] width 1308 height 614
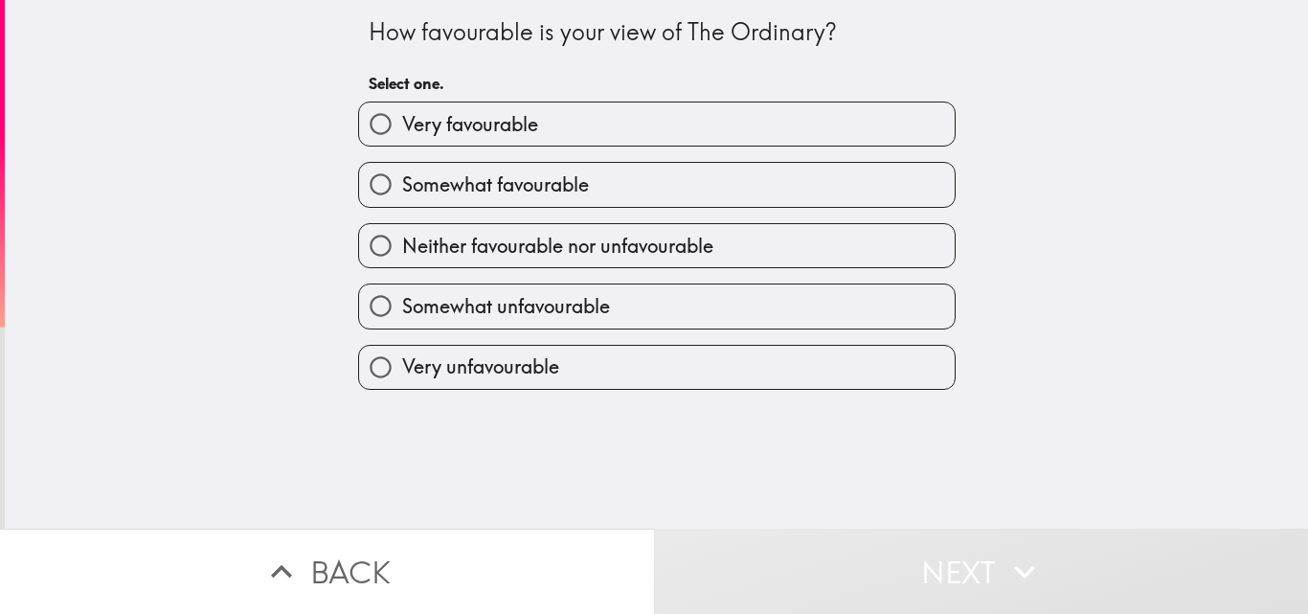
drag, startPoint x: 878, startPoint y: 99, endPoint x: 849, endPoint y: 129, distance: 42.7
click at [849, 129] on div "Very favourable" at bounding box center [649, 116] width 613 height 60
drag, startPoint x: 849, startPoint y: 129, endPoint x: 815, endPoint y: 99, distance: 45.4
click at [815, 99] on div "Very favourable" at bounding box center [649, 116] width 613 height 60
drag, startPoint x: 815, startPoint y: 99, endPoint x: 789, endPoint y: 131, distance: 41.6
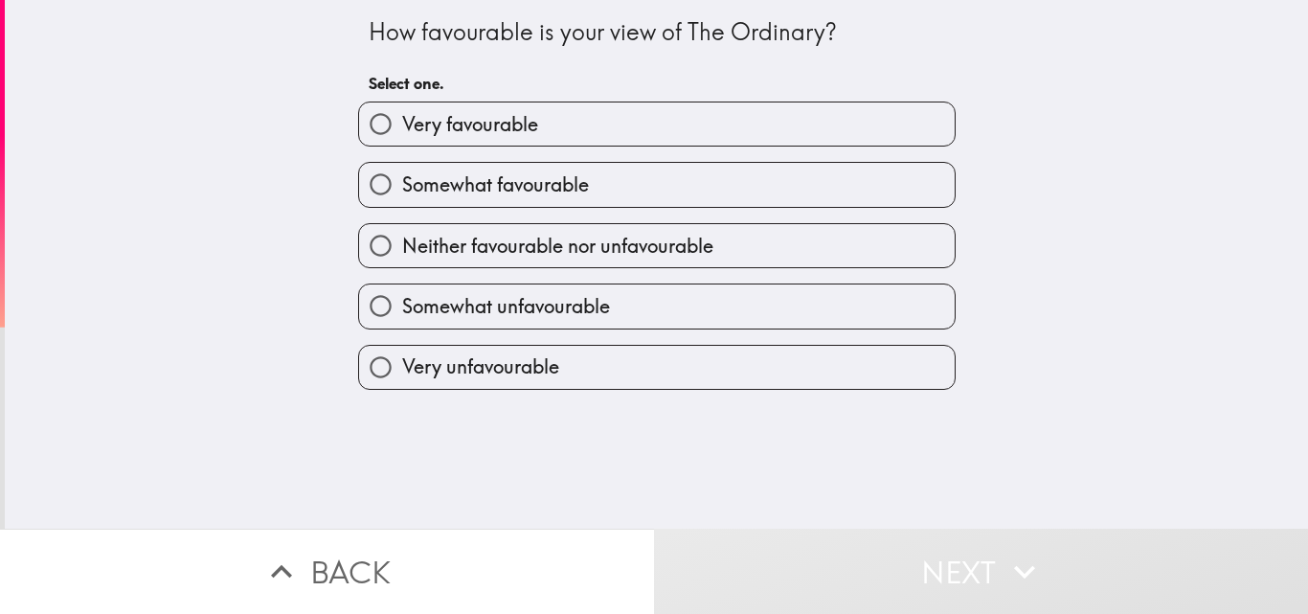
click at [789, 131] on div "Very favourable" at bounding box center [649, 116] width 613 height 60
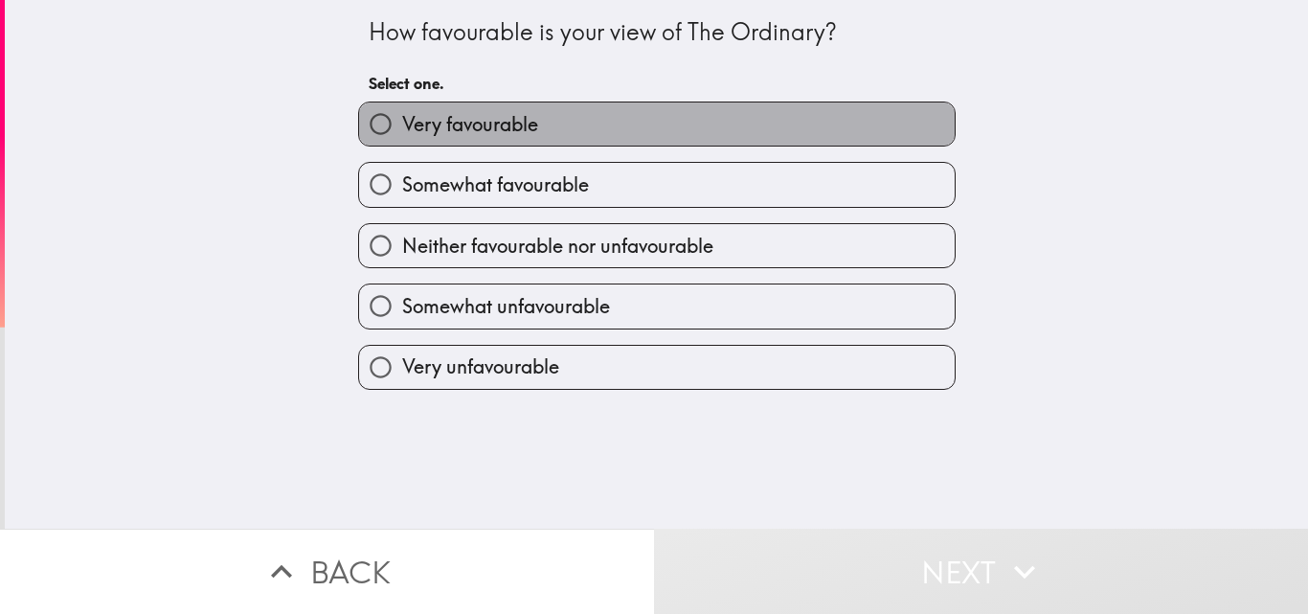
click at [789, 131] on label "Very favourable" at bounding box center [657, 123] width 596 height 43
click at [402, 131] on input "Very favourable" at bounding box center [380, 123] width 43 height 43
radio input "true"
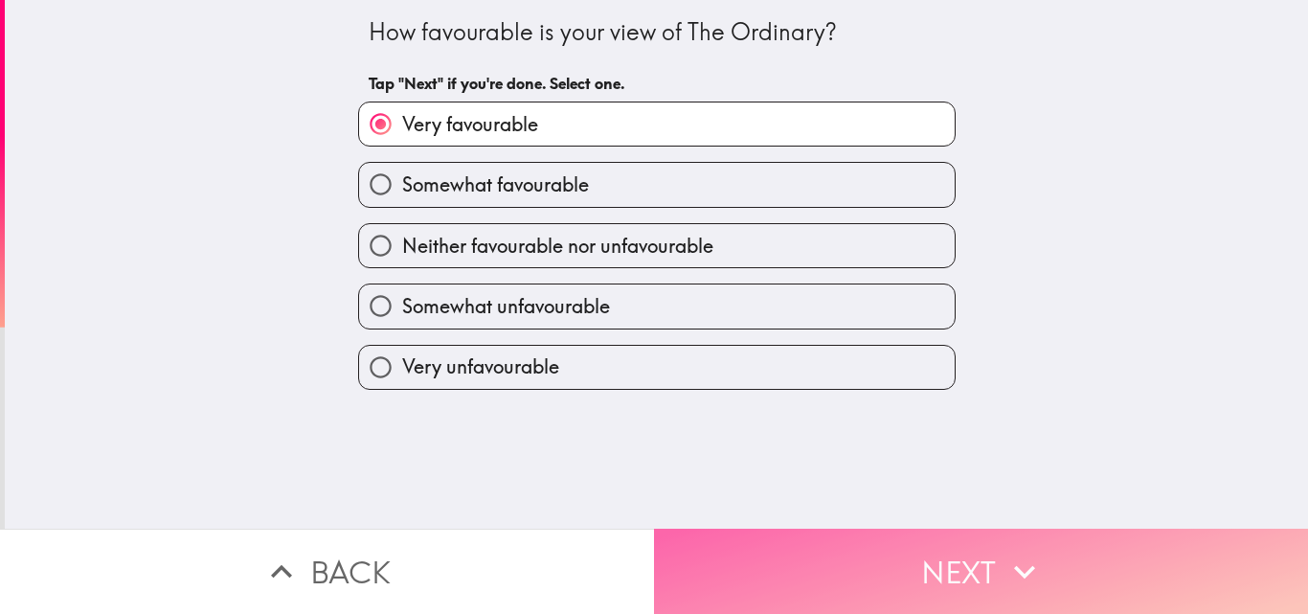
click at [758, 572] on button "Next" at bounding box center [981, 571] width 654 height 85
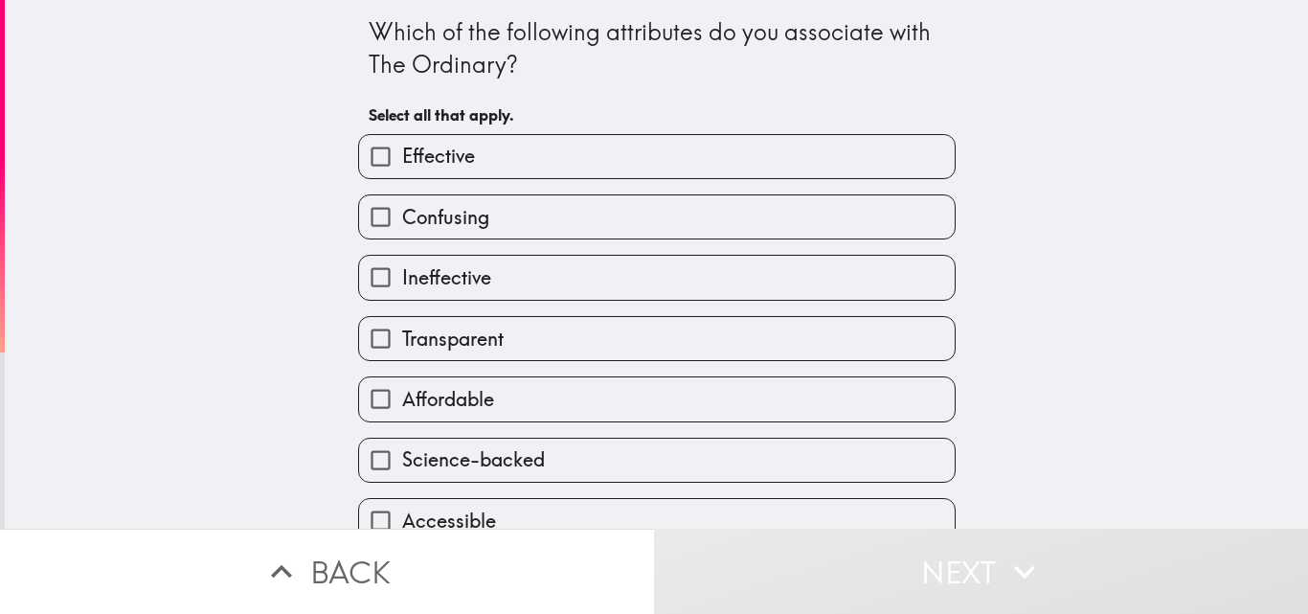
click at [785, 215] on label "Confusing" at bounding box center [657, 216] width 596 height 43
click at [402, 215] on input "Confusing" at bounding box center [380, 216] width 43 height 43
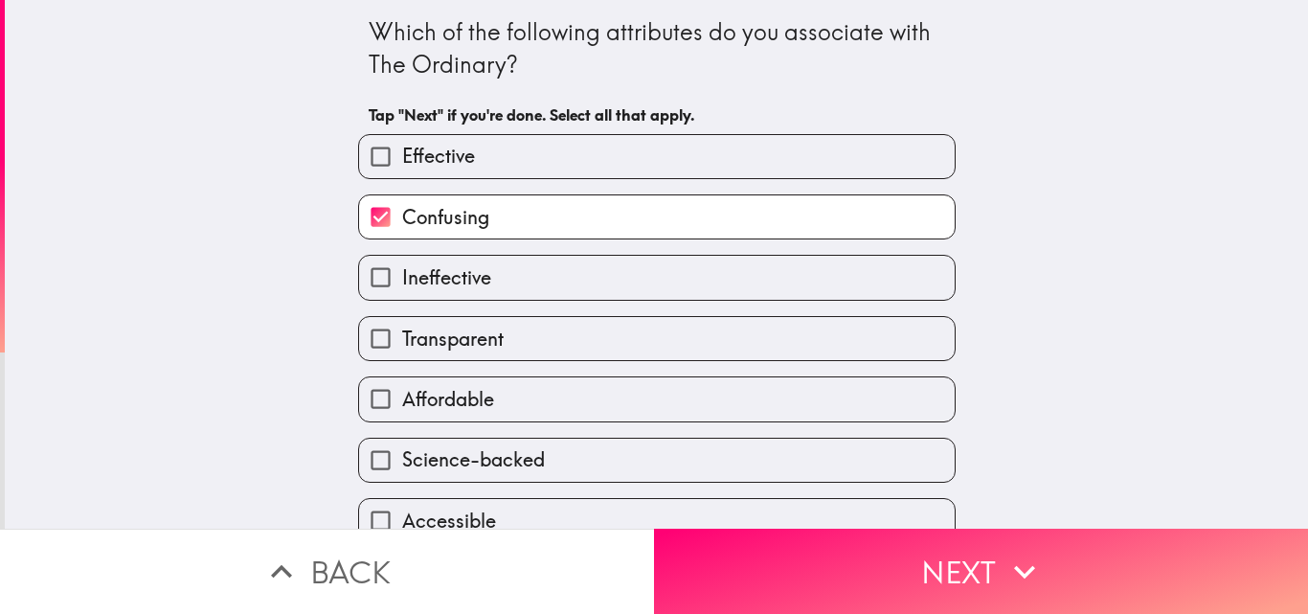
click at [785, 215] on label "Confusing" at bounding box center [657, 216] width 596 height 43
click at [402, 215] on input "Confusing" at bounding box center [380, 216] width 43 height 43
checkbox input "false"
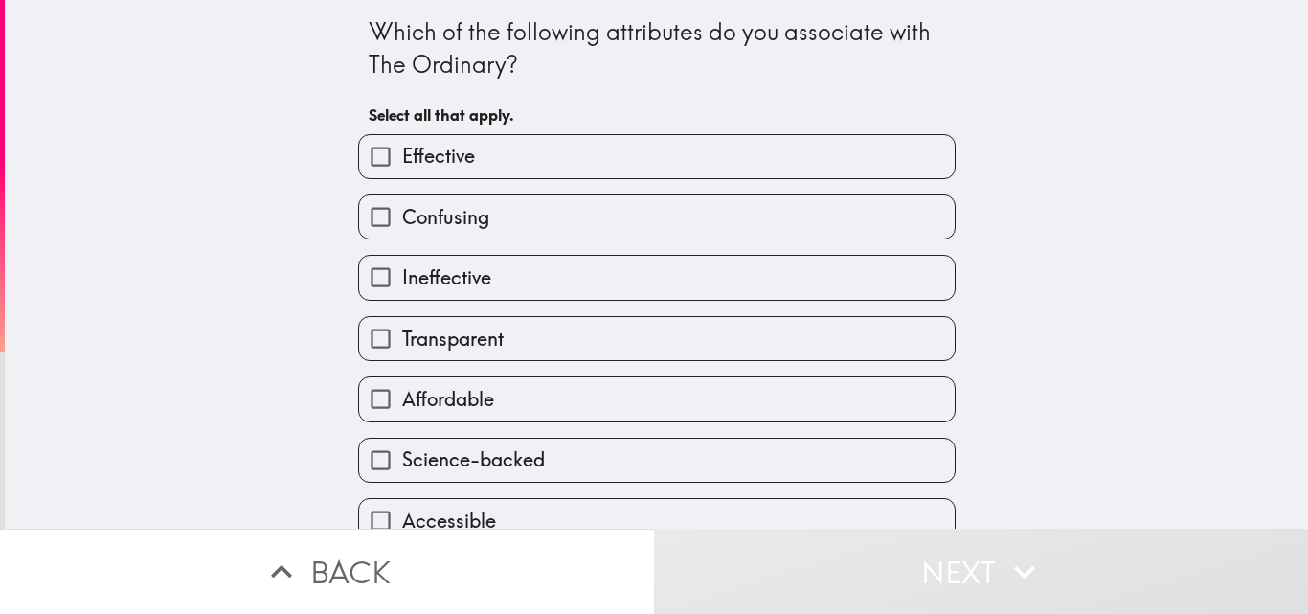
click at [909, 141] on label "Effective" at bounding box center [657, 156] width 596 height 43
click at [402, 141] on input "Effective" at bounding box center [380, 156] width 43 height 43
checkbox input "true"
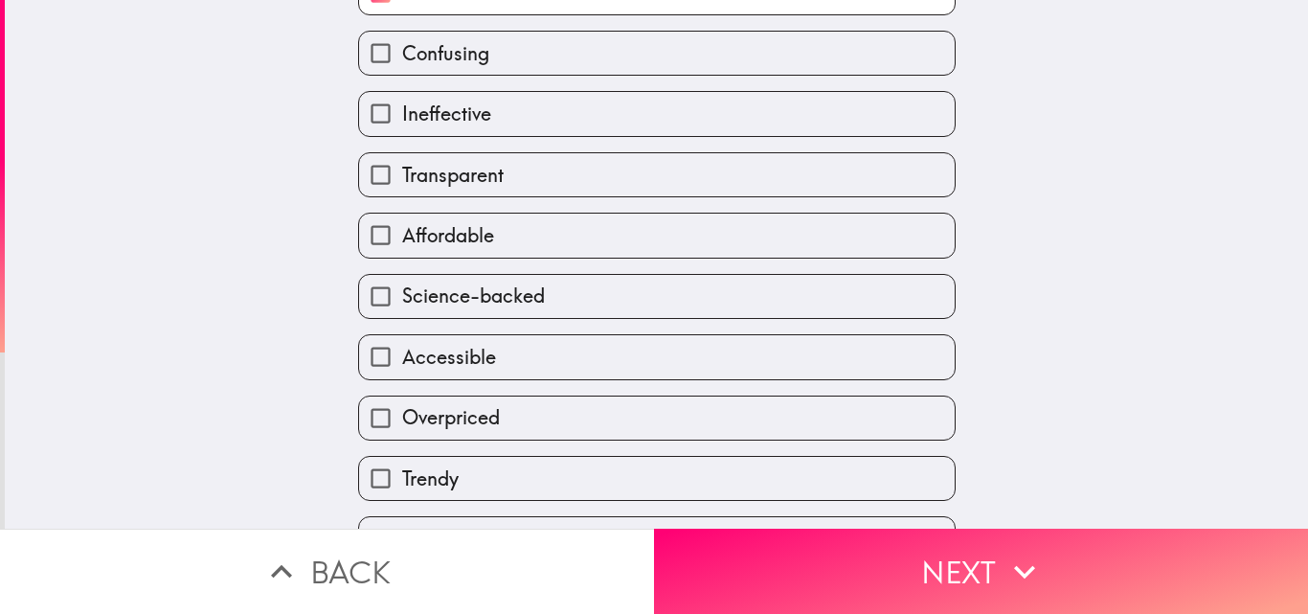
scroll to position [169, 0]
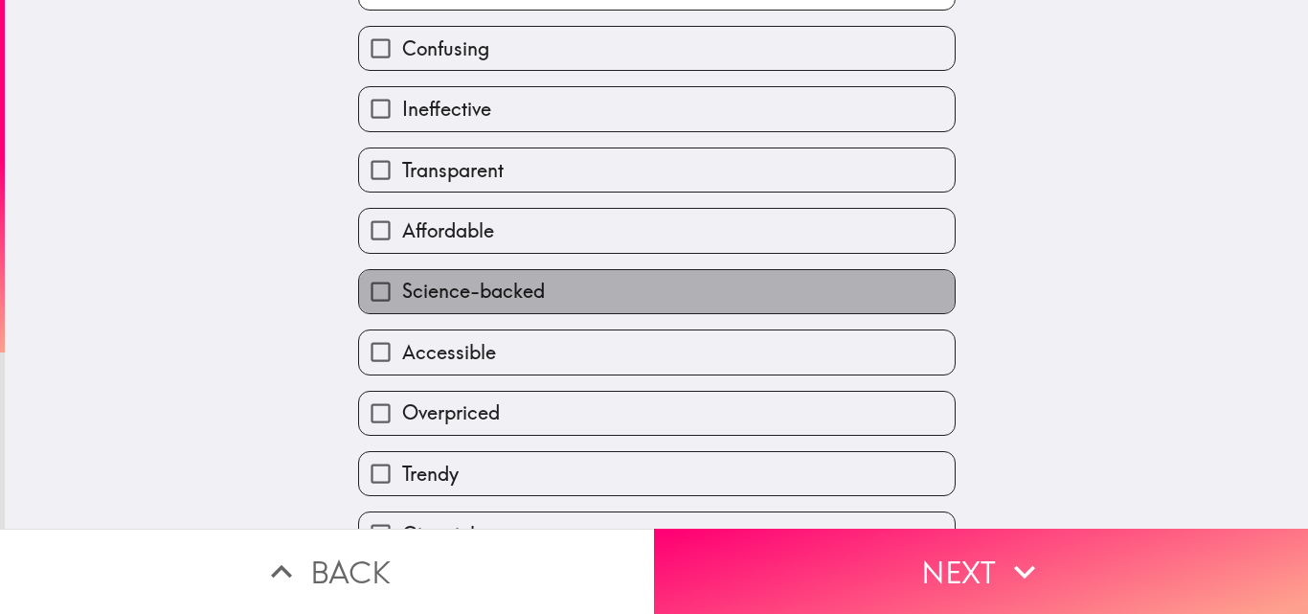
click at [834, 270] on label "Science-backed" at bounding box center [657, 291] width 596 height 43
click at [402, 270] on input "Science-backed" at bounding box center [380, 291] width 43 height 43
checkbox input "true"
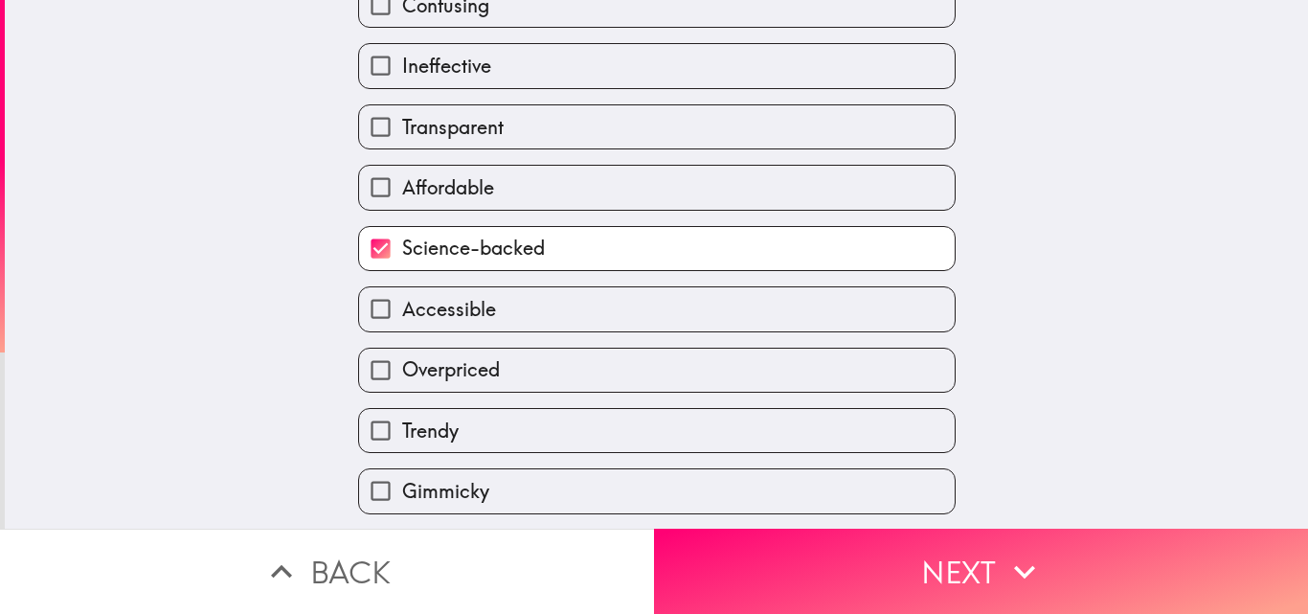
scroll to position [272, 0]
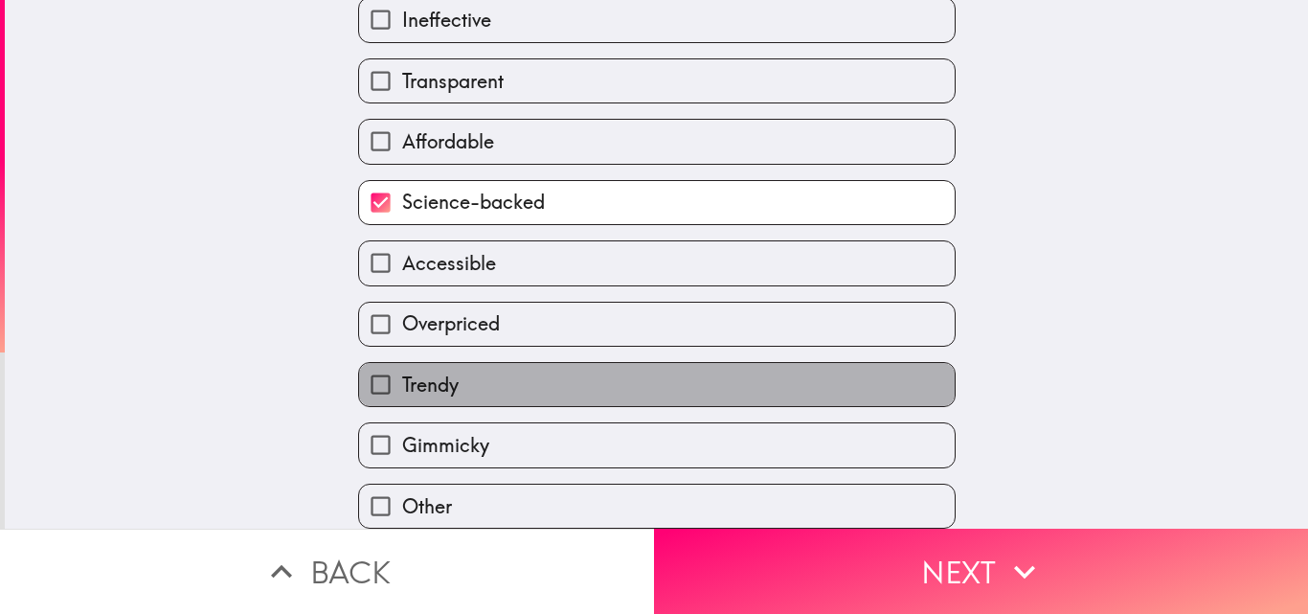
click at [693, 368] on label "Trendy" at bounding box center [657, 384] width 596 height 43
click at [402, 368] on input "Trendy" at bounding box center [380, 384] width 43 height 43
checkbox input "true"
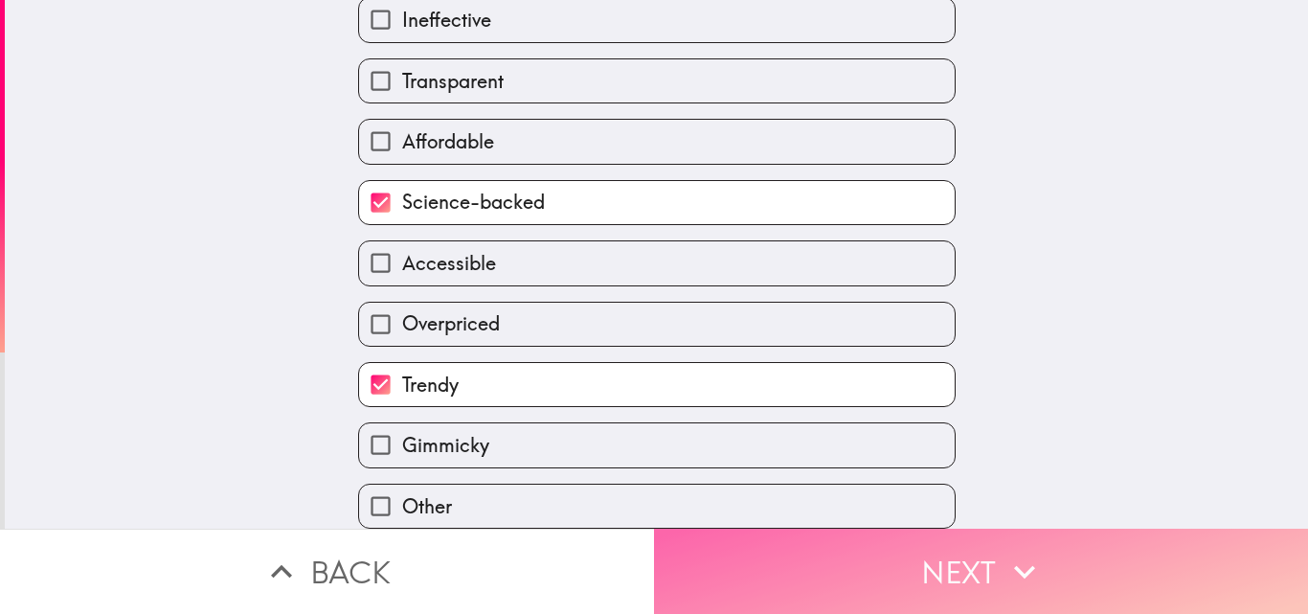
click at [882, 551] on button "Next" at bounding box center [981, 571] width 654 height 85
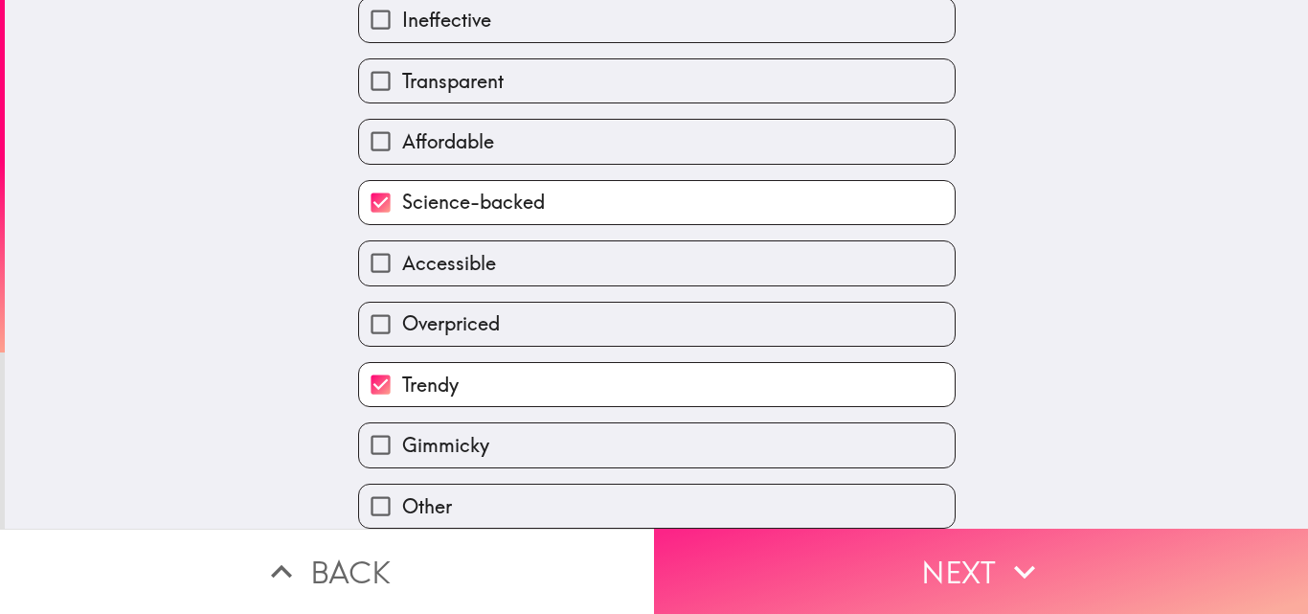
scroll to position [0, 0]
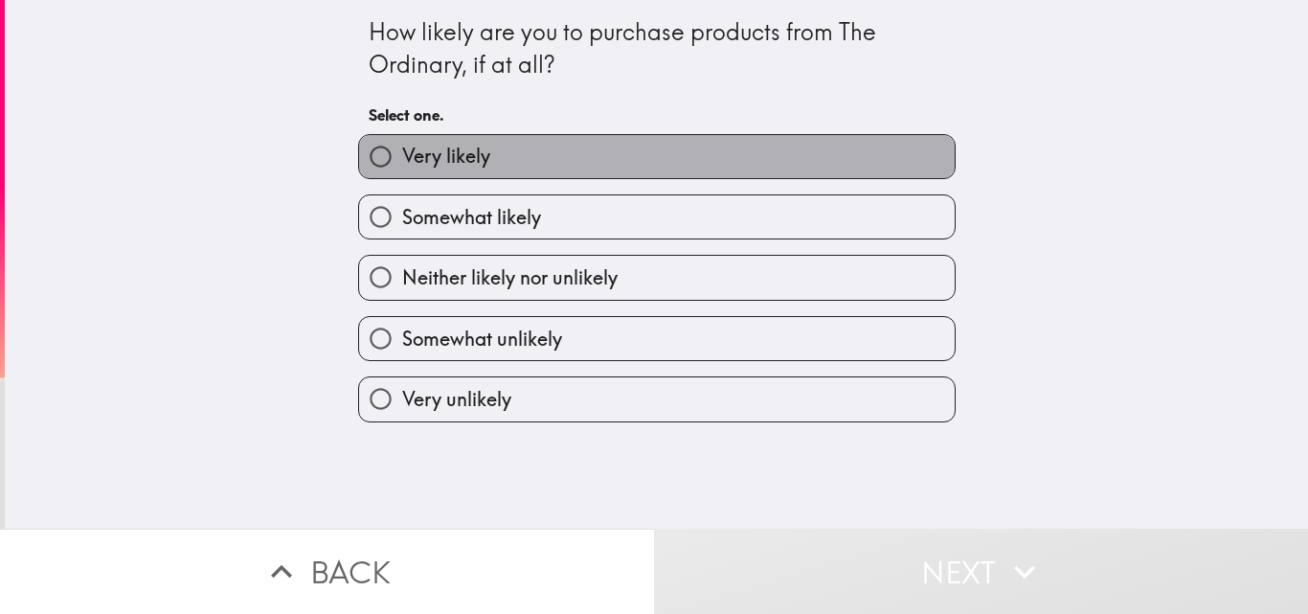
click at [621, 146] on label "Very likely" at bounding box center [657, 156] width 596 height 43
click at [402, 146] on input "Very likely" at bounding box center [380, 156] width 43 height 43
radio input "true"
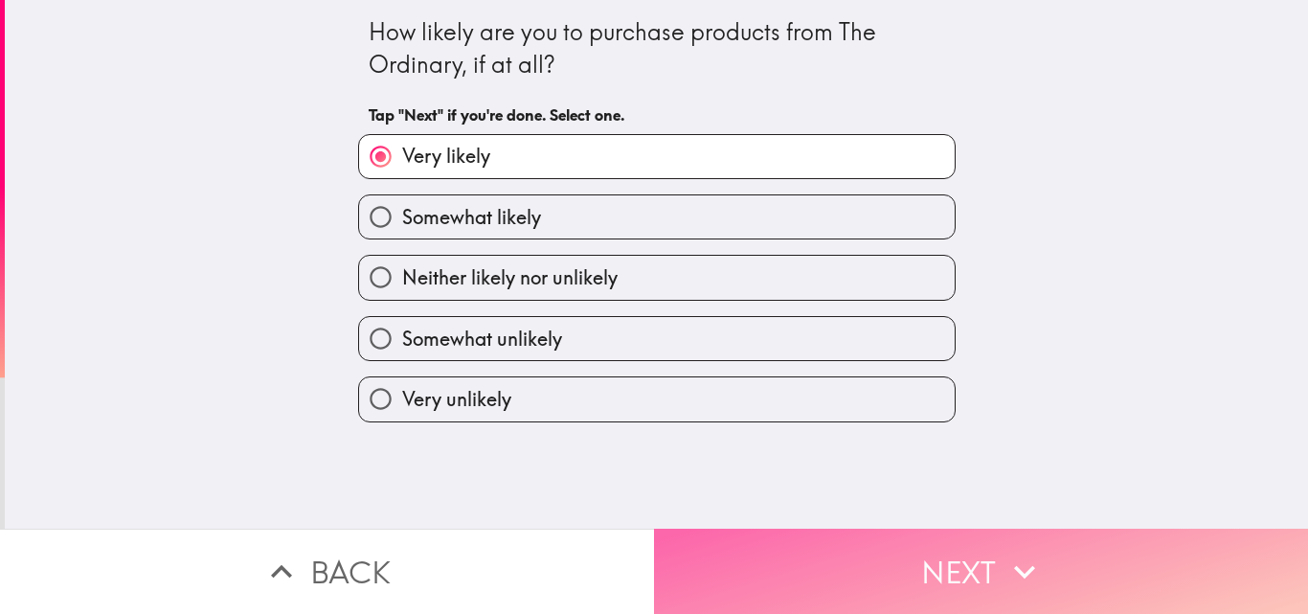
click at [893, 556] on button "Next" at bounding box center [981, 571] width 654 height 85
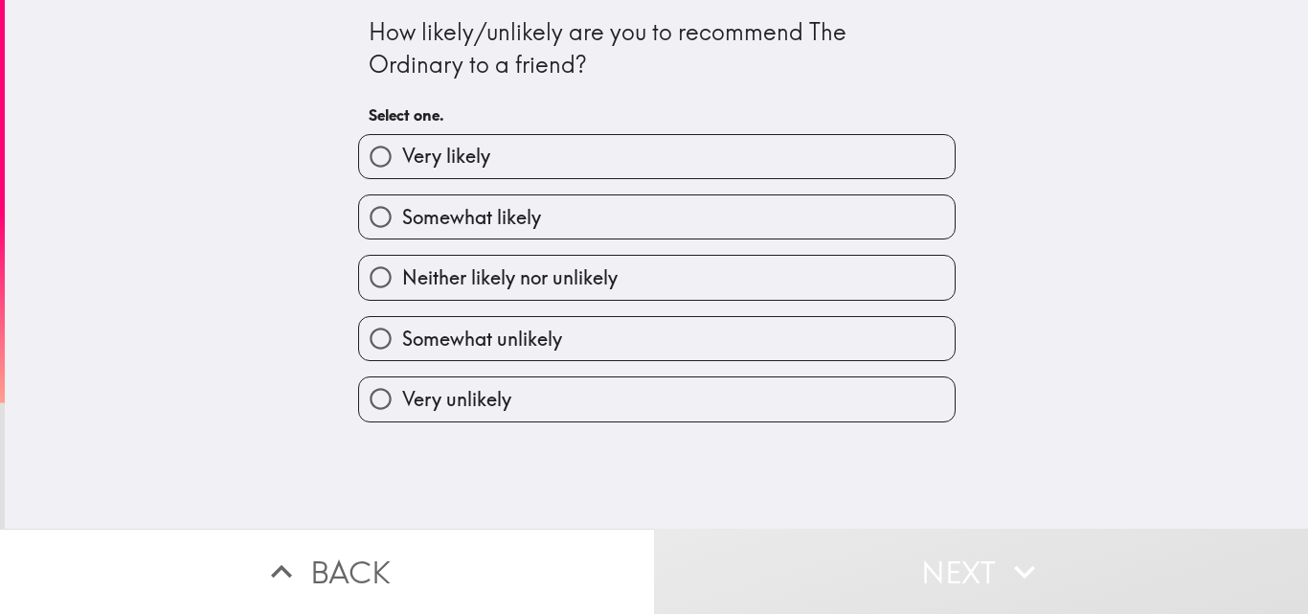
click at [818, 155] on label "Very likely" at bounding box center [657, 156] width 596 height 43
click at [402, 155] on input "Very likely" at bounding box center [380, 156] width 43 height 43
radio input "true"
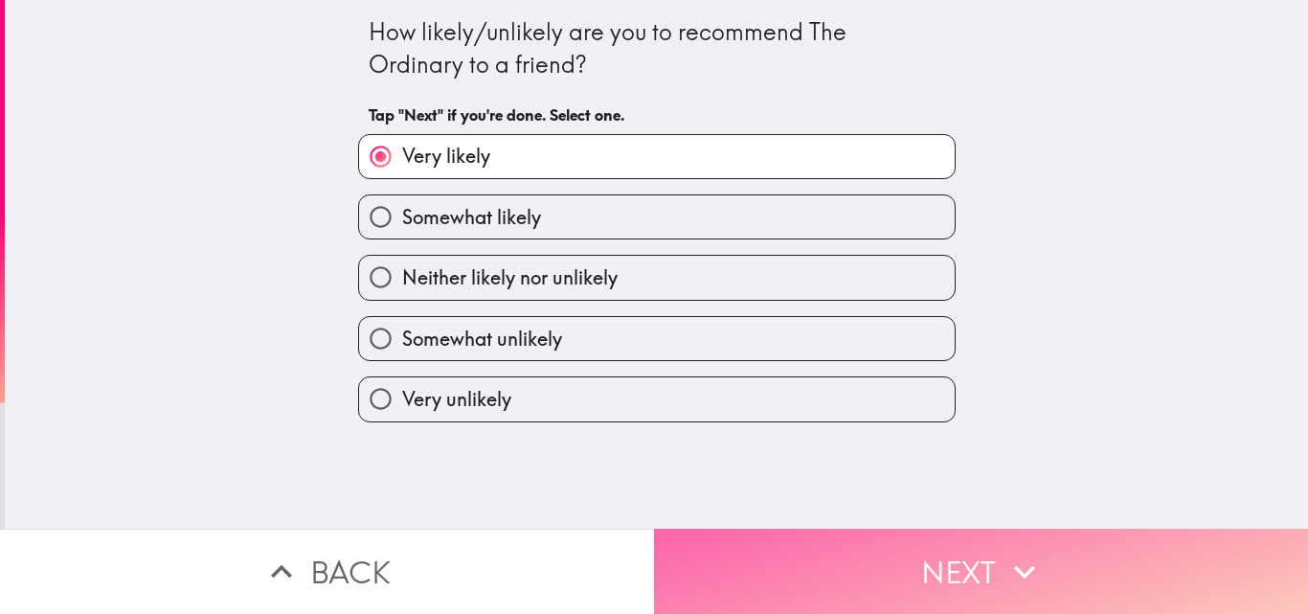
click at [738, 583] on button "Next" at bounding box center [981, 571] width 654 height 85
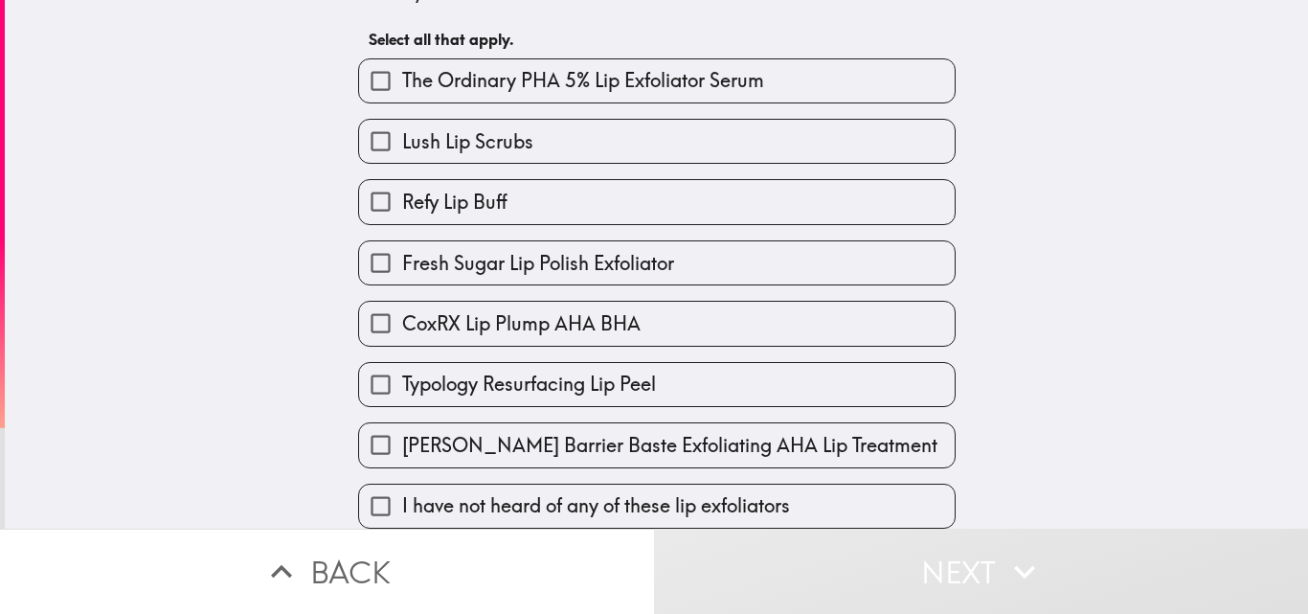
scroll to position [90, 0]
click at [654, 529] on button "Next" at bounding box center [981, 571] width 654 height 85
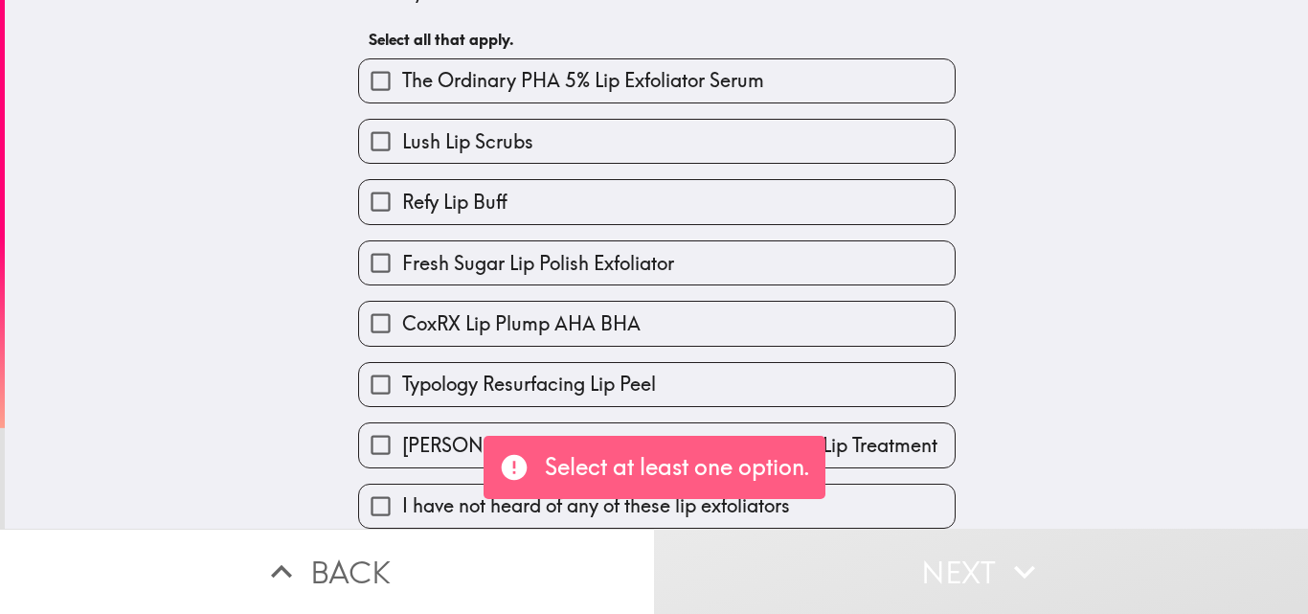
click at [860, 103] on div "Lush Lip Scrubs" at bounding box center [649, 133] width 613 height 60
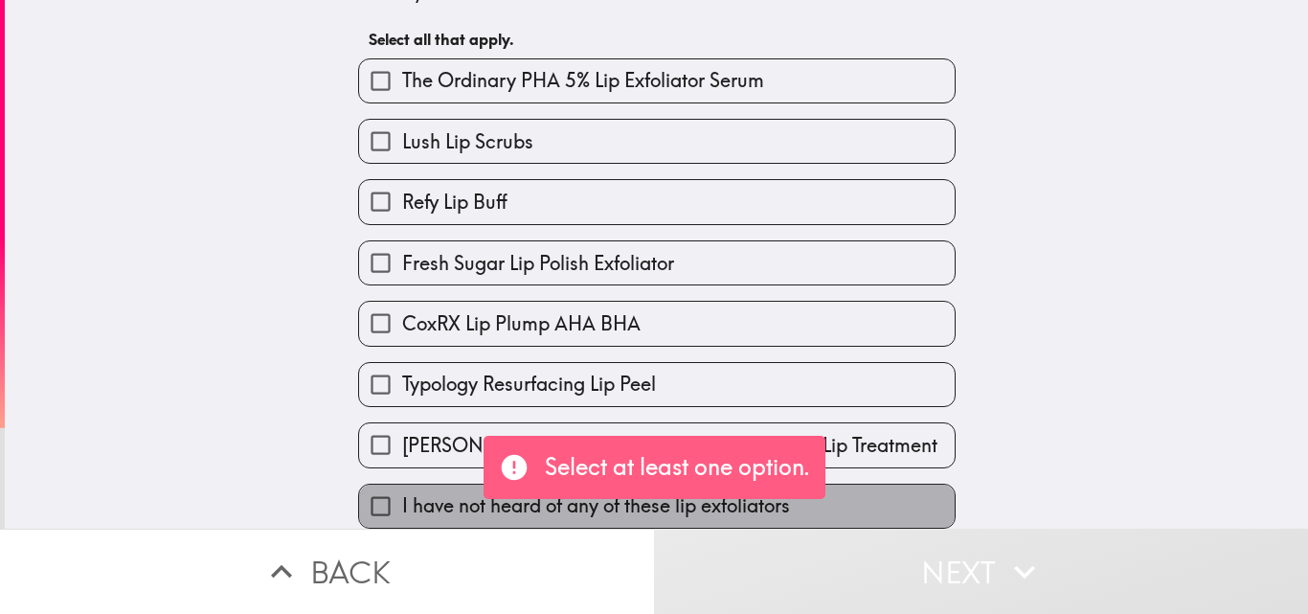
click at [930, 485] on label "I have not heard of any of these lip exfoliators" at bounding box center [657, 506] width 596 height 43
click at [402, 485] on input "I have not heard of any of these lip exfoliators" at bounding box center [380, 506] width 43 height 43
checkbox input "true"
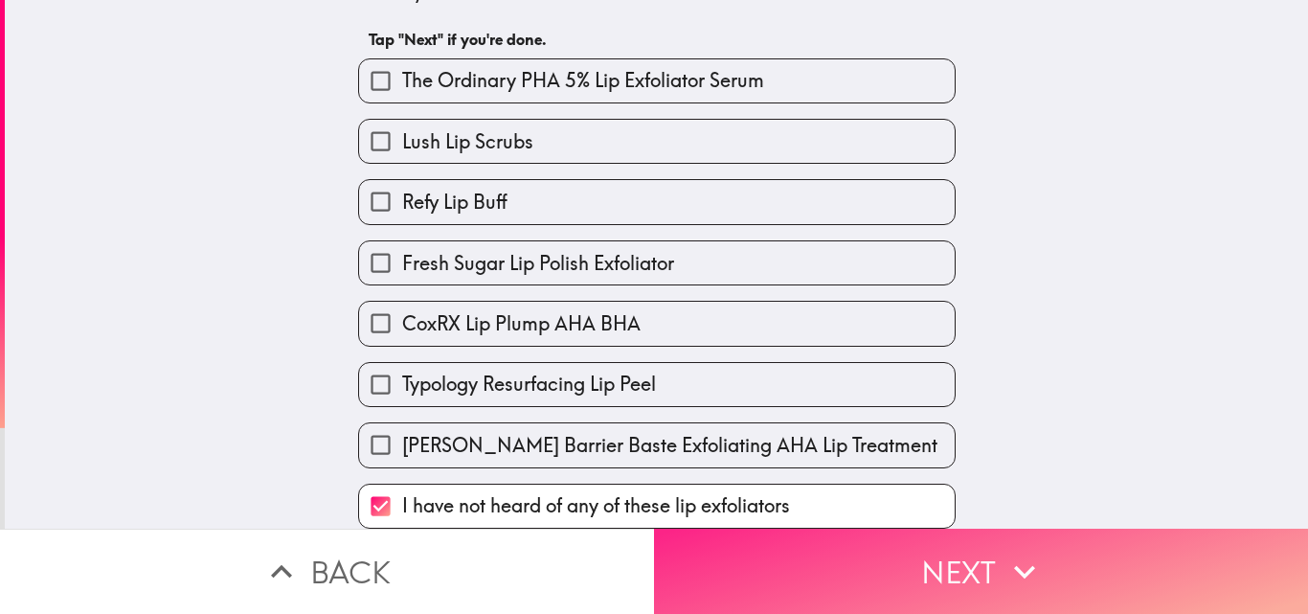
click at [900, 583] on button "Next" at bounding box center [981, 571] width 654 height 85
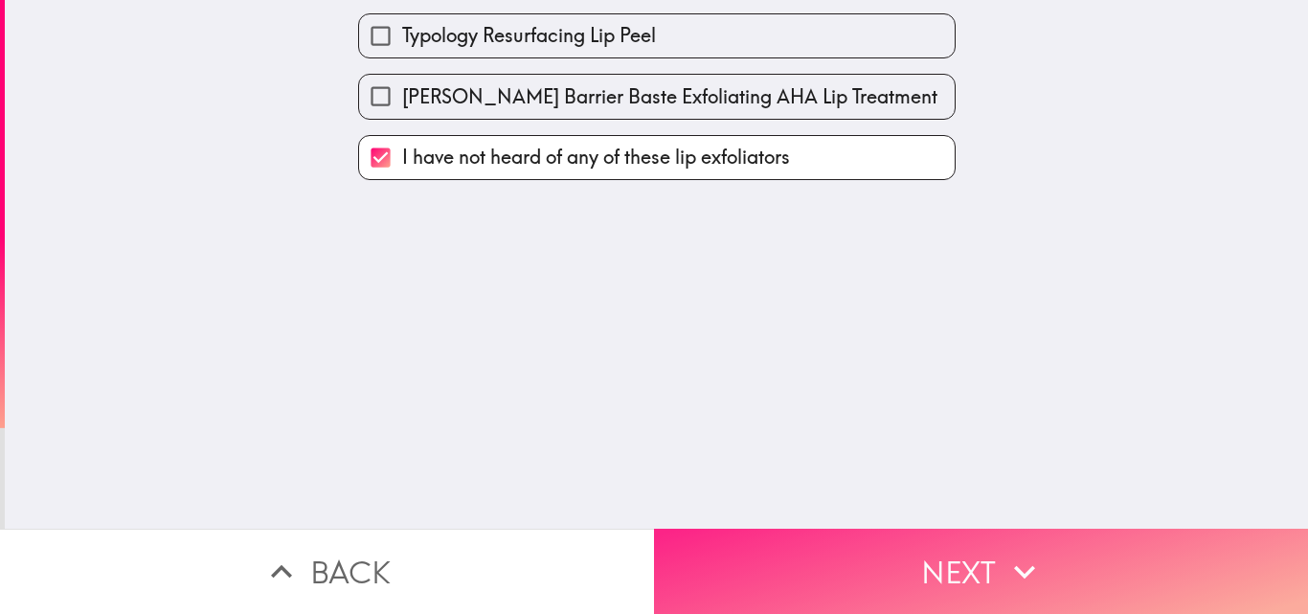
scroll to position [0, 0]
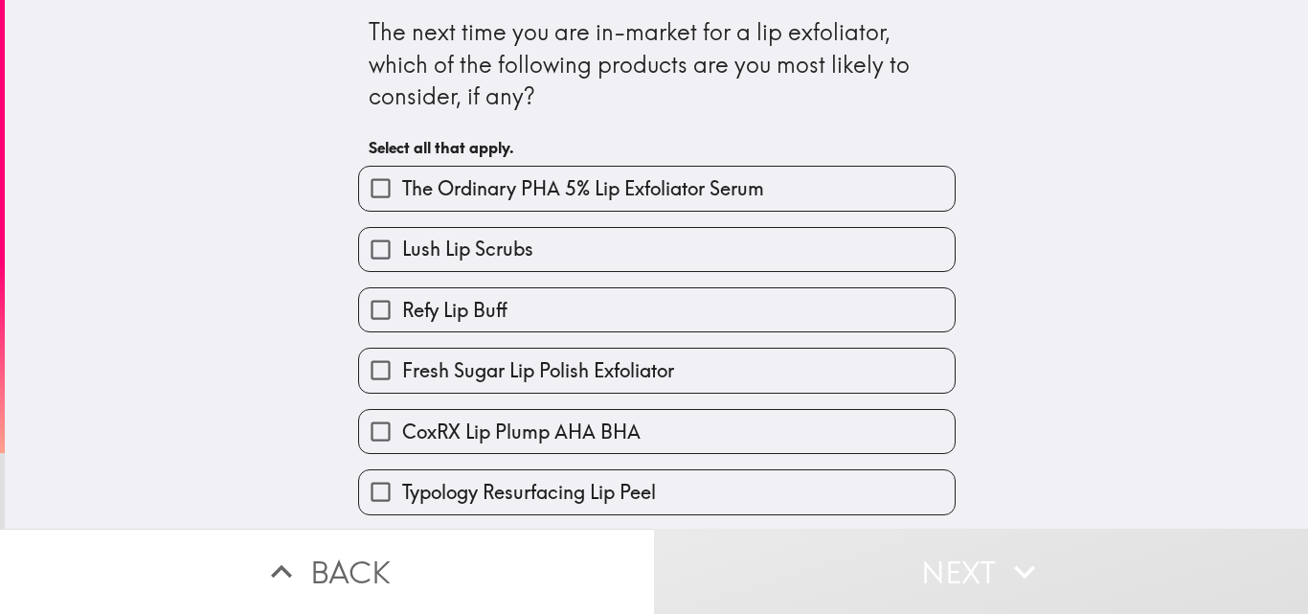
drag, startPoint x: 959, startPoint y: 170, endPoint x: 870, endPoint y: 197, distance: 93.0
click at [870, 197] on div "The next time you are in-market for a lip exfoliator, which of the following pr…" at bounding box center [656, 264] width 1303 height 529
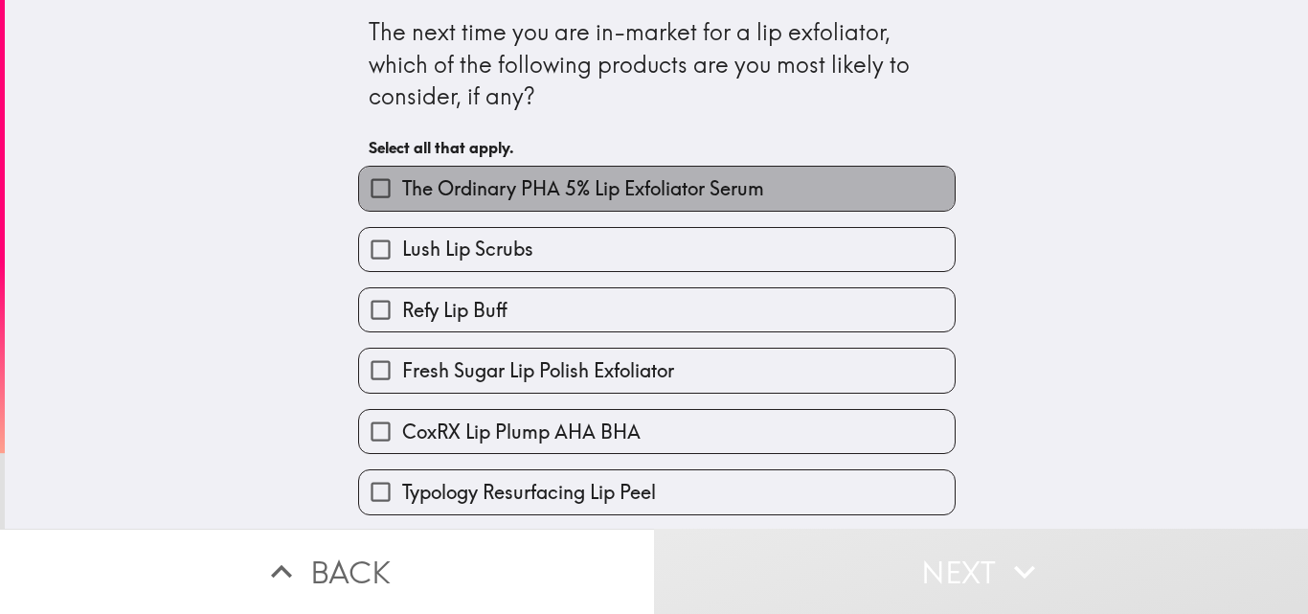
click at [870, 197] on label "The Ordinary PHA 5% Lip Exfoliator Serum" at bounding box center [657, 188] width 596 height 43
click at [402, 197] on input "The Ordinary PHA 5% Lip Exfoliator Serum" at bounding box center [380, 188] width 43 height 43
checkbox input "true"
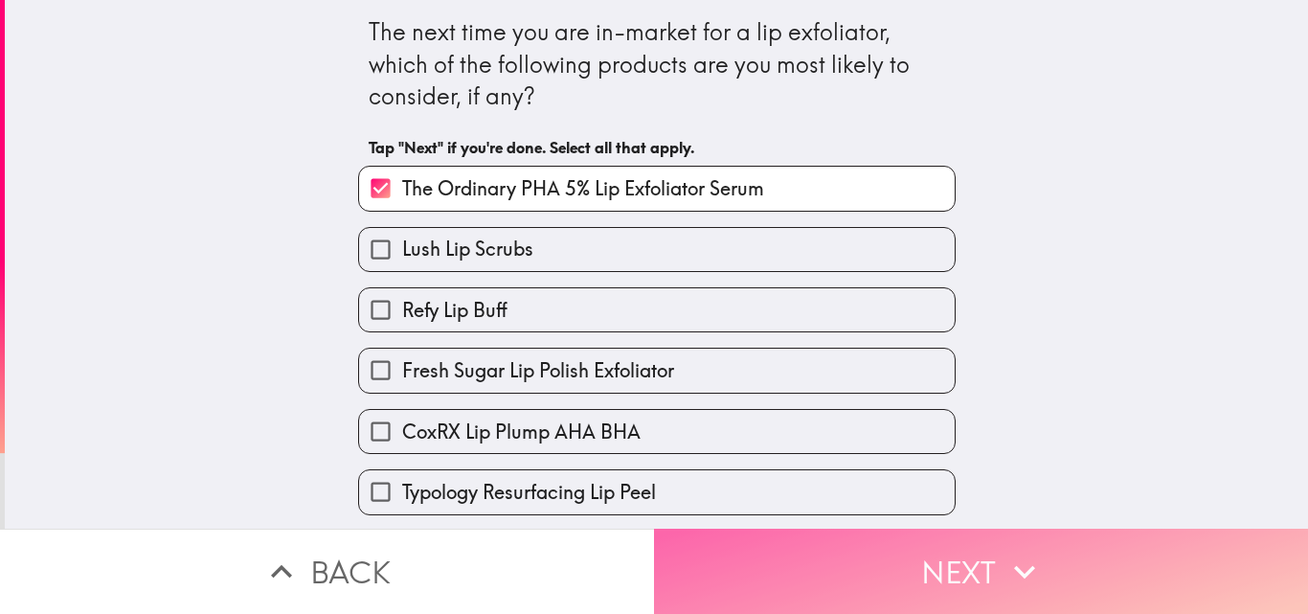
click at [773, 570] on button "Next" at bounding box center [981, 571] width 654 height 85
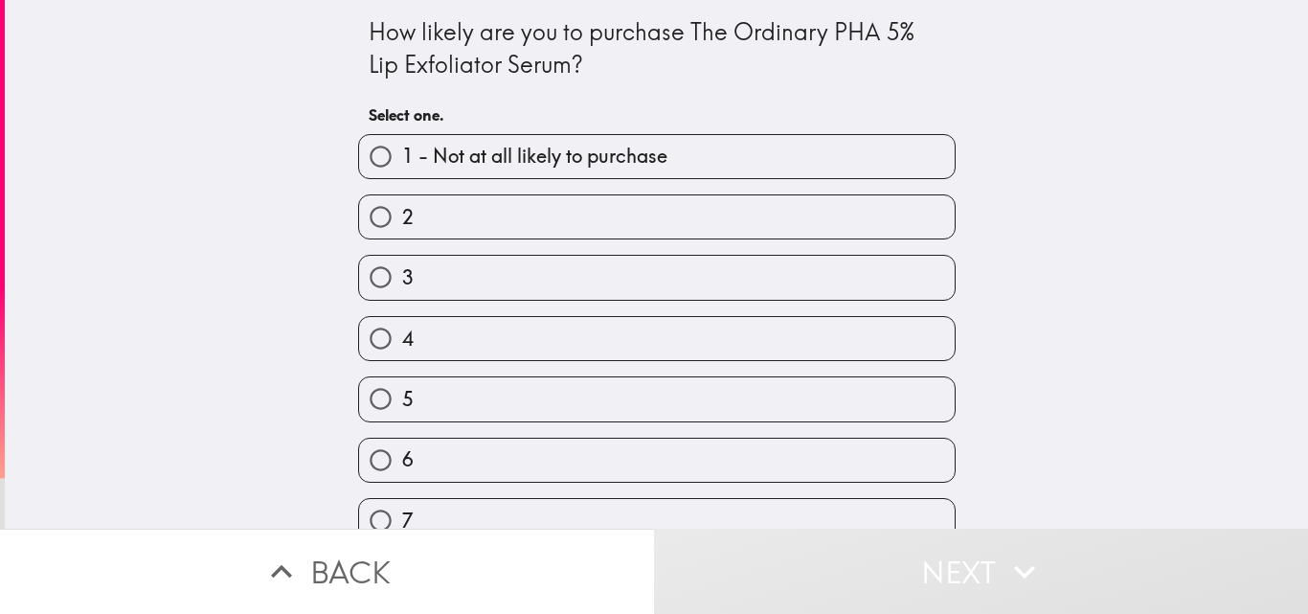
scroll to position [212, 0]
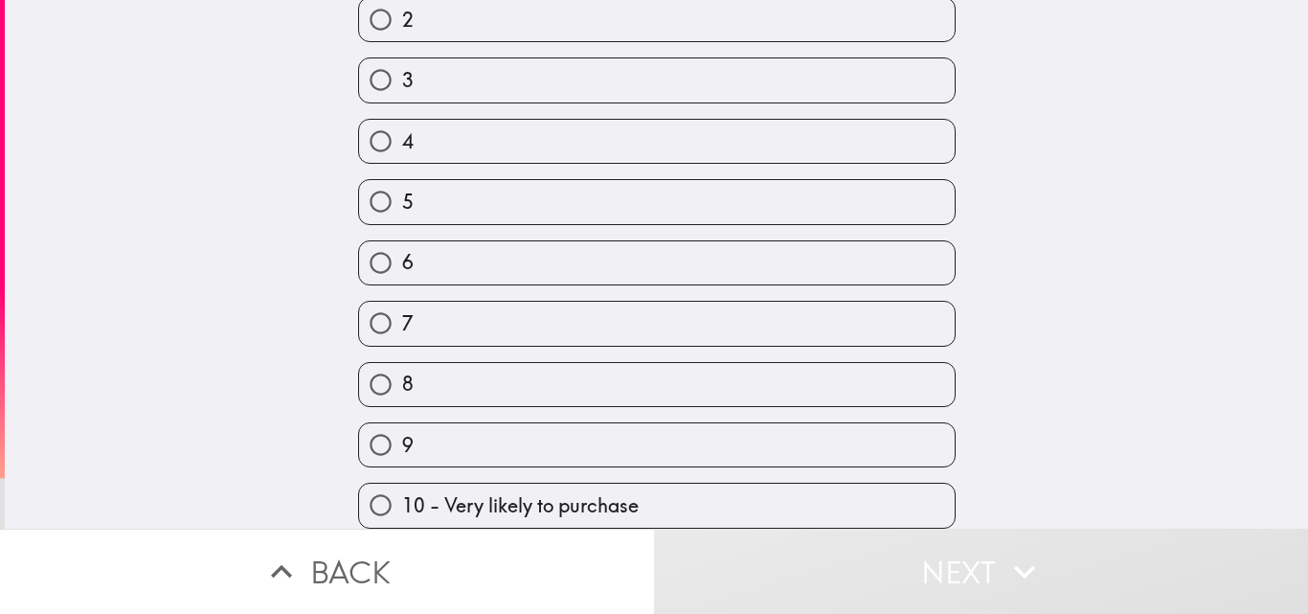
click at [805, 407] on div "9" at bounding box center [649, 437] width 613 height 60
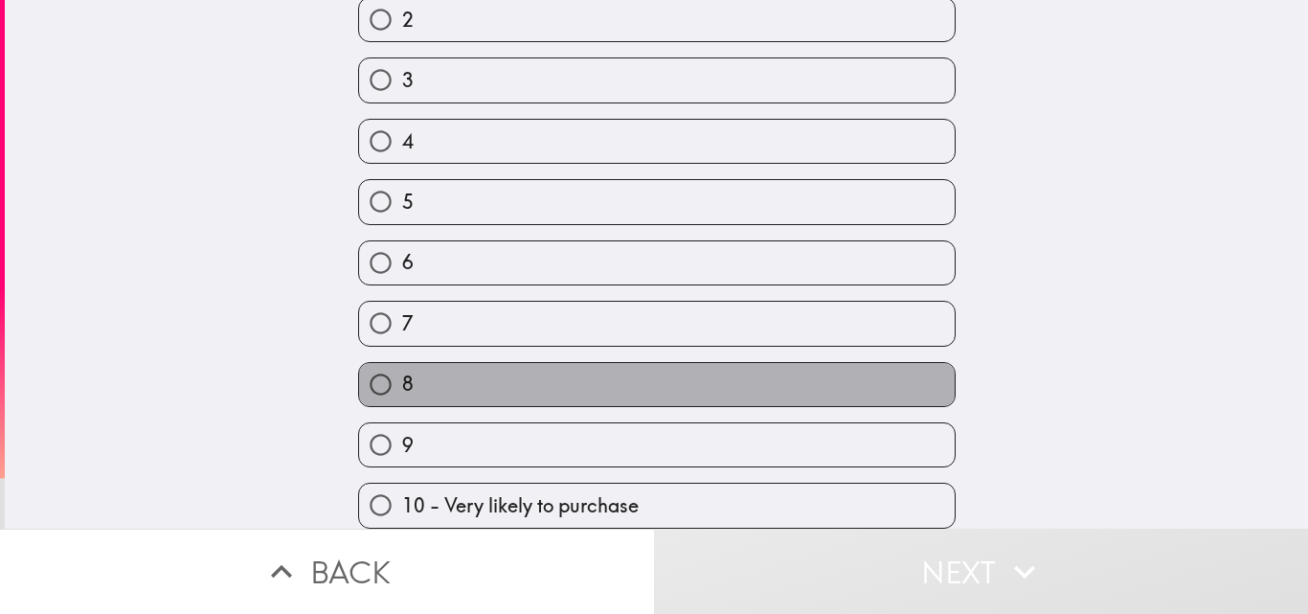
click at [812, 391] on label "8" at bounding box center [657, 384] width 596 height 43
click at [402, 391] on input "8" at bounding box center [380, 384] width 43 height 43
radio input "true"
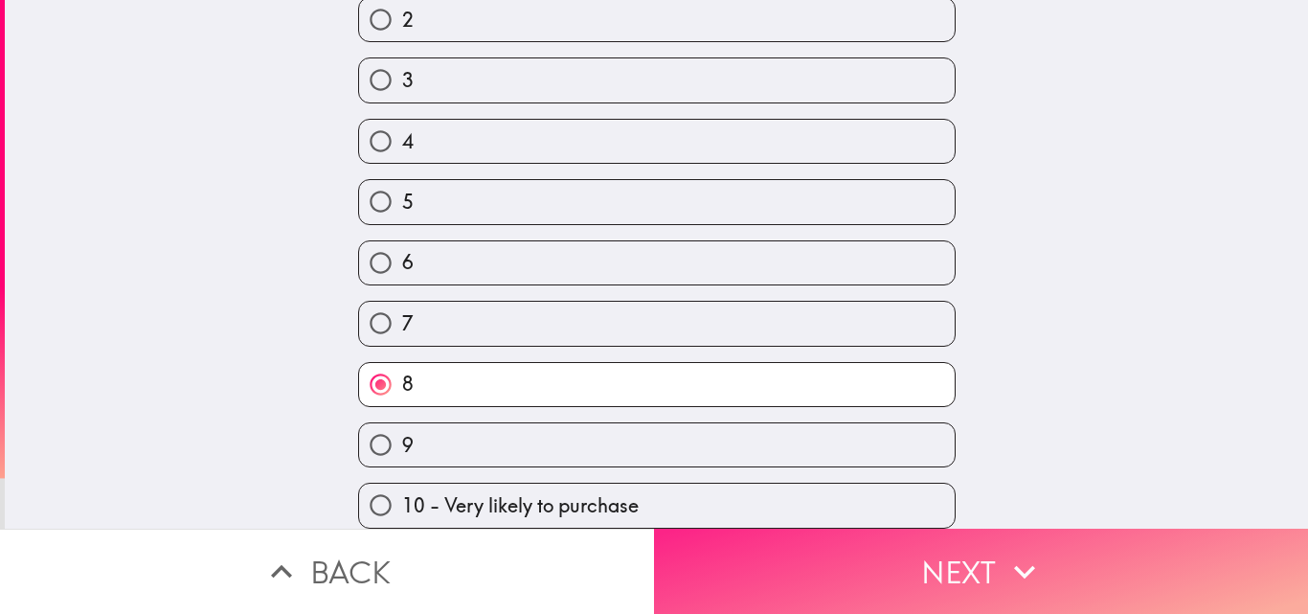
click at [808, 561] on button "Next" at bounding box center [981, 571] width 654 height 85
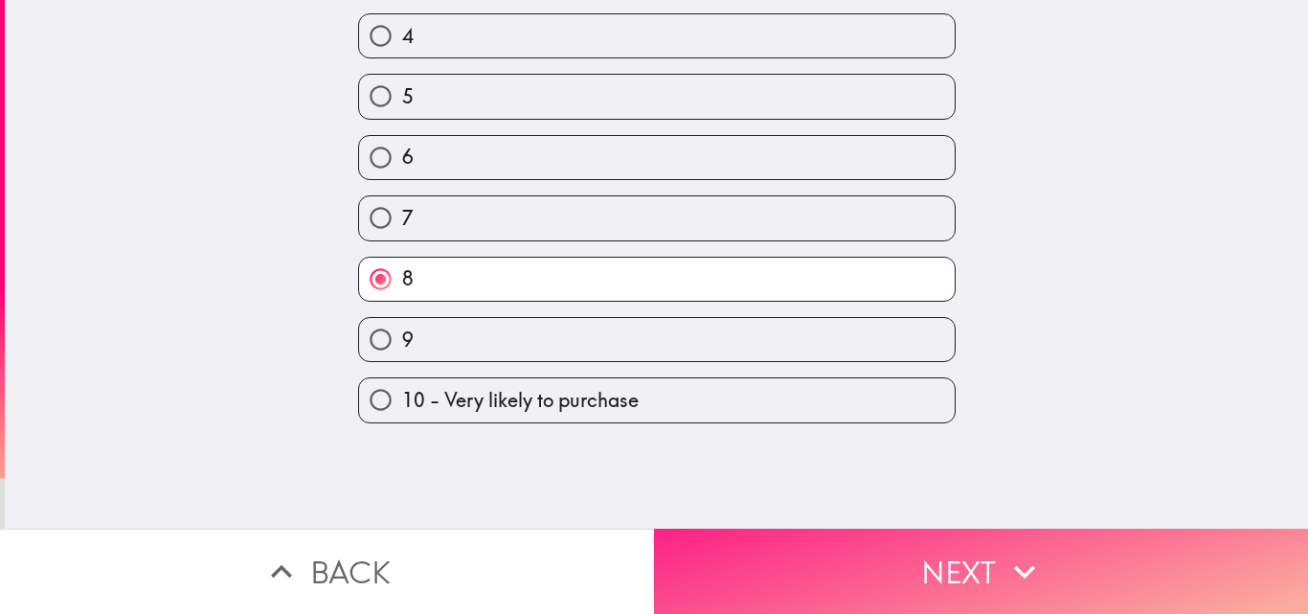
scroll to position [0, 0]
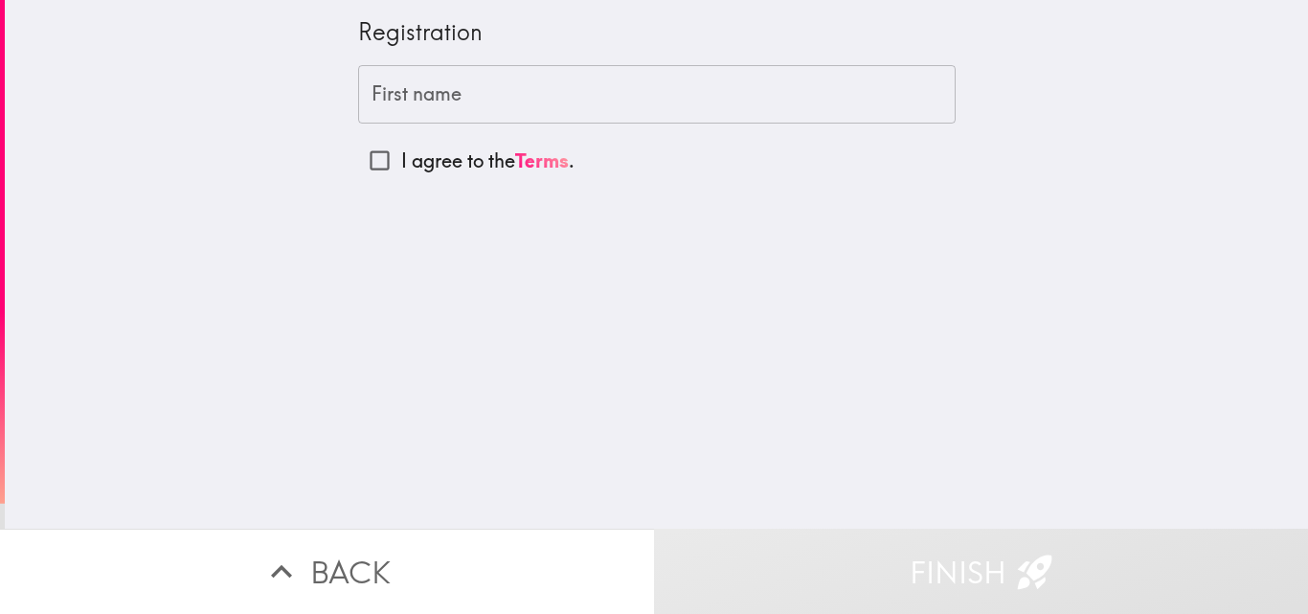
click at [427, 163] on p "I agree to the Terms ." at bounding box center [487, 160] width 173 height 27
click at [401, 163] on input "I agree to the Terms ." at bounding box center [379, 160] width 43 height 43
checkbox input "true"
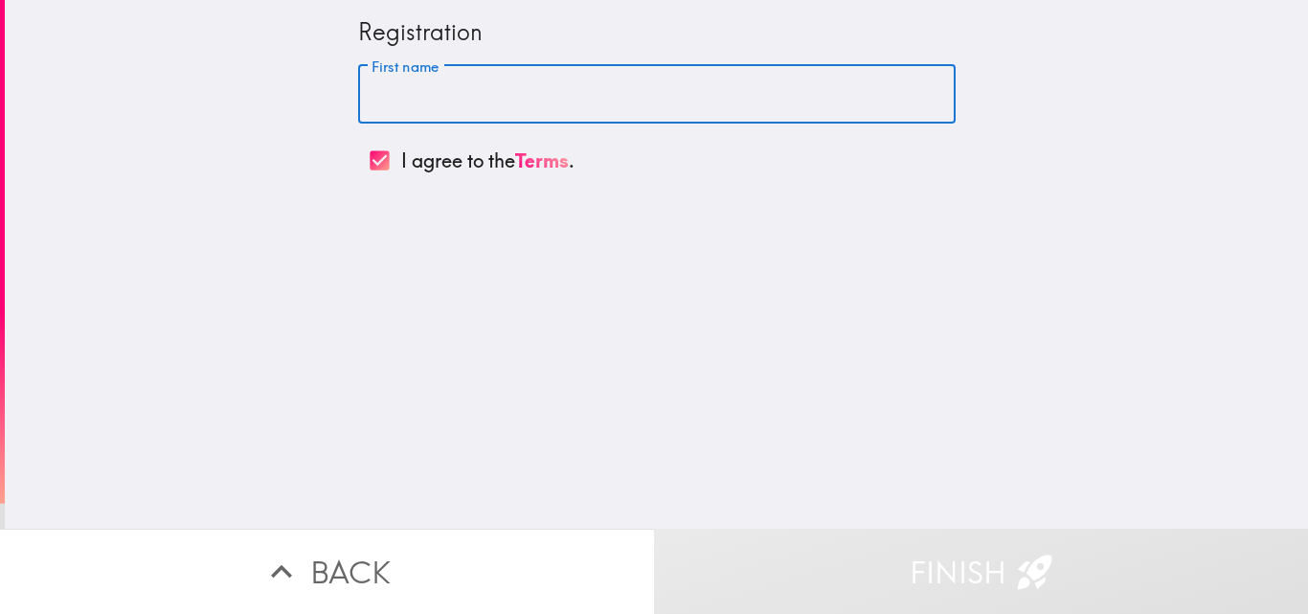
click at [546, 107] on input "First name" at bounding box center [657, 94] width 598 height 59
type input "[PERSON_NAME]"
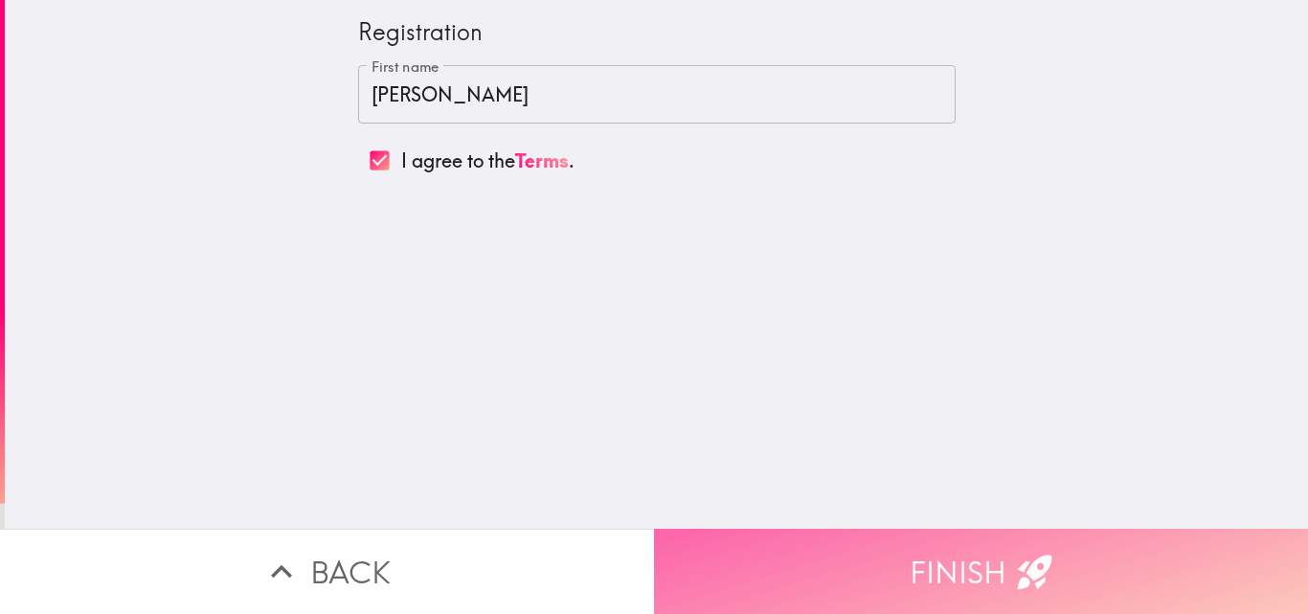
click at [867, 557] on button "Finish" at bounding box center [981, 571] width 654 height 85
